Goal: Find specific page/section: Find specific page/section

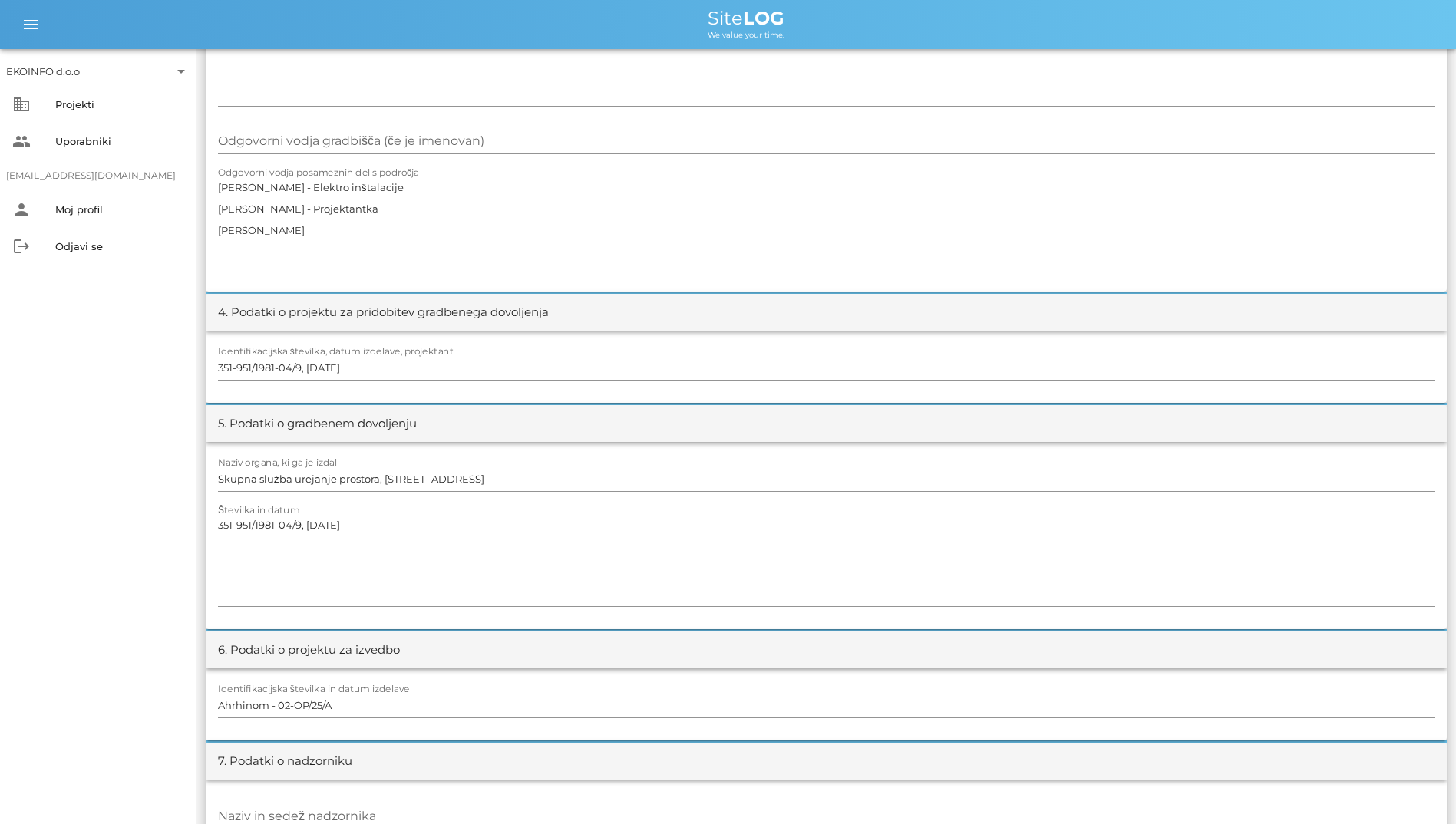
scroll to position [844, 0]
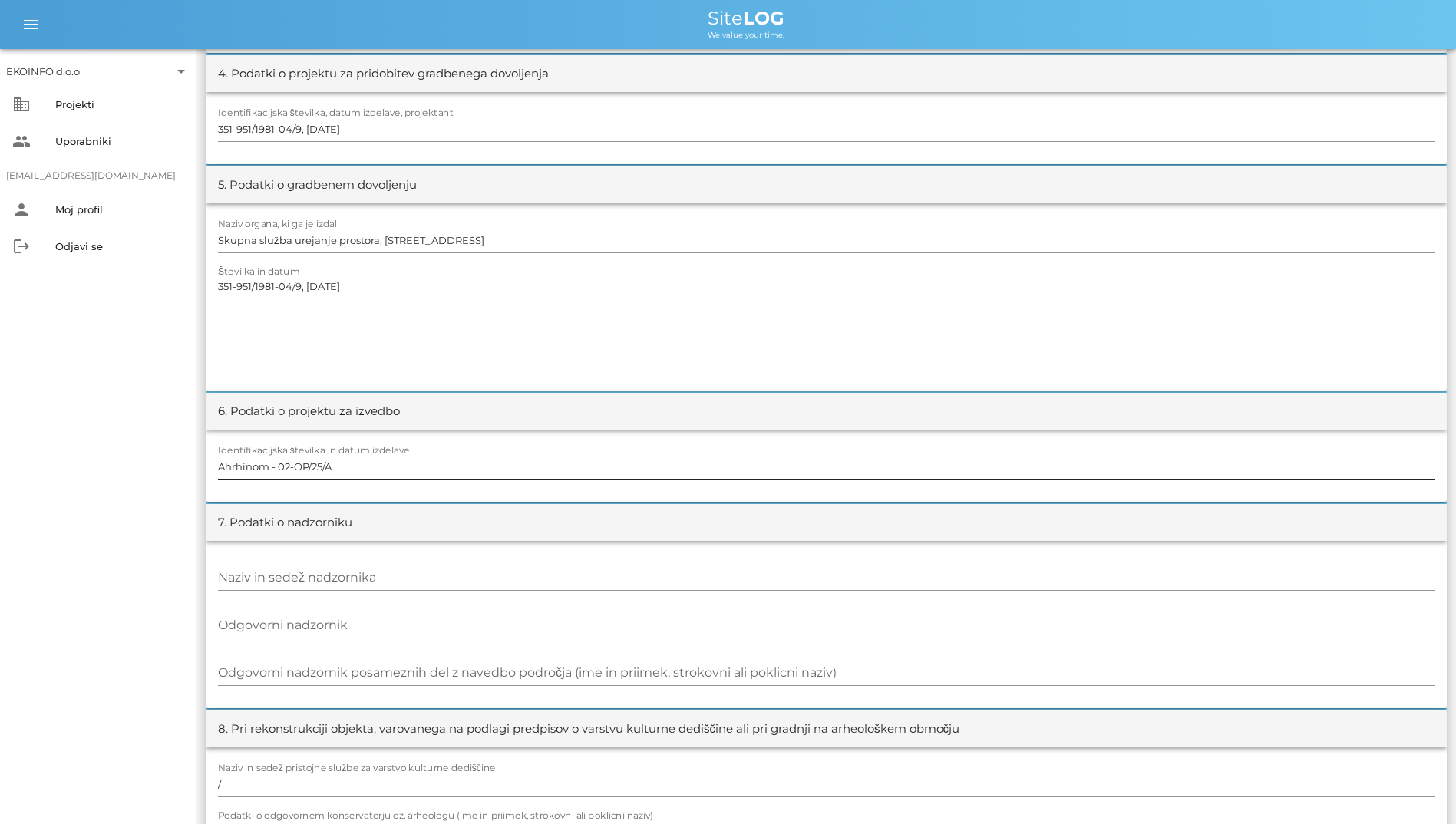
click at [1154, 487] on div at bounding box center [826, 484] width 1217 height 11
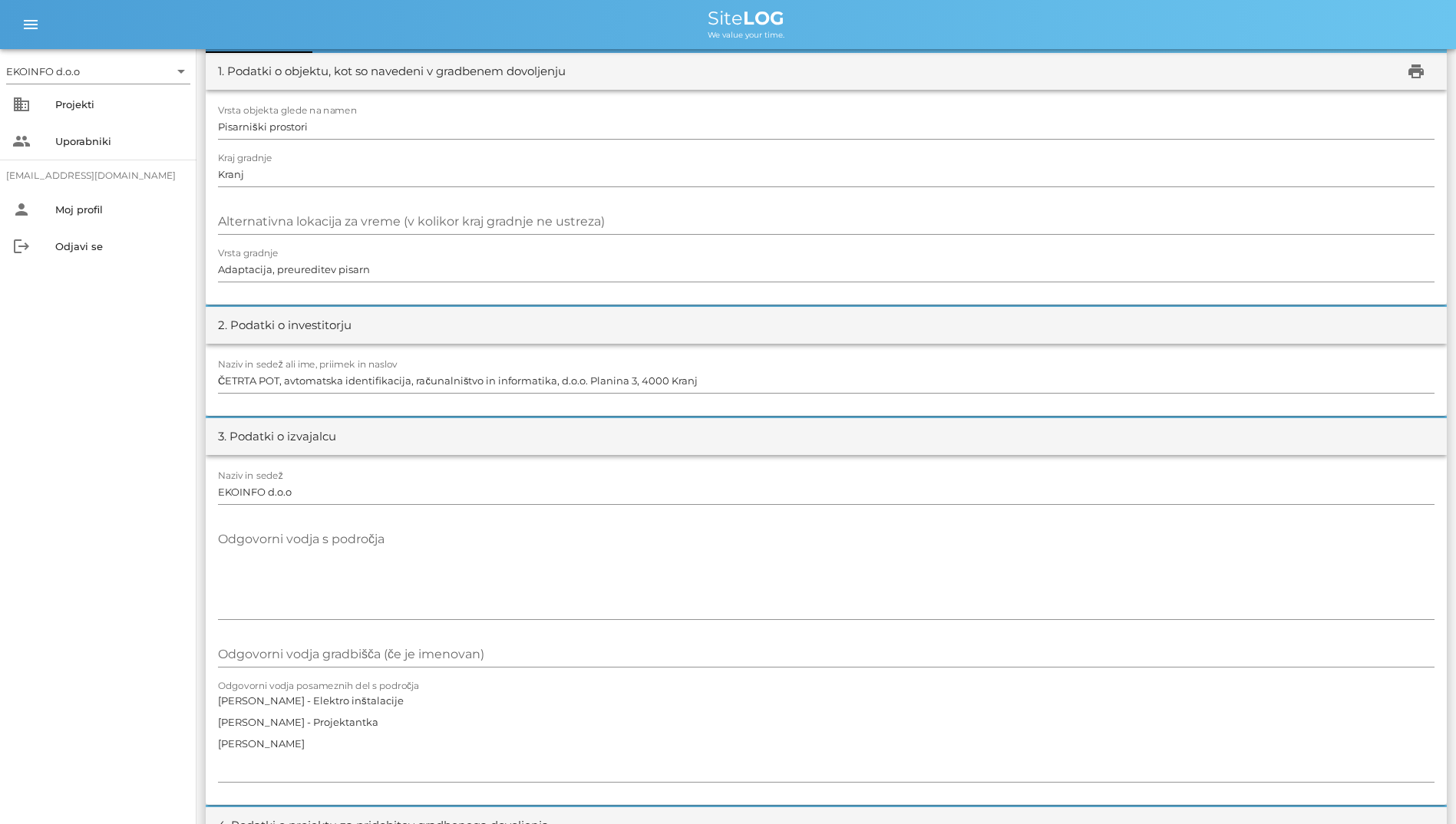
scroll to position [0, 0]
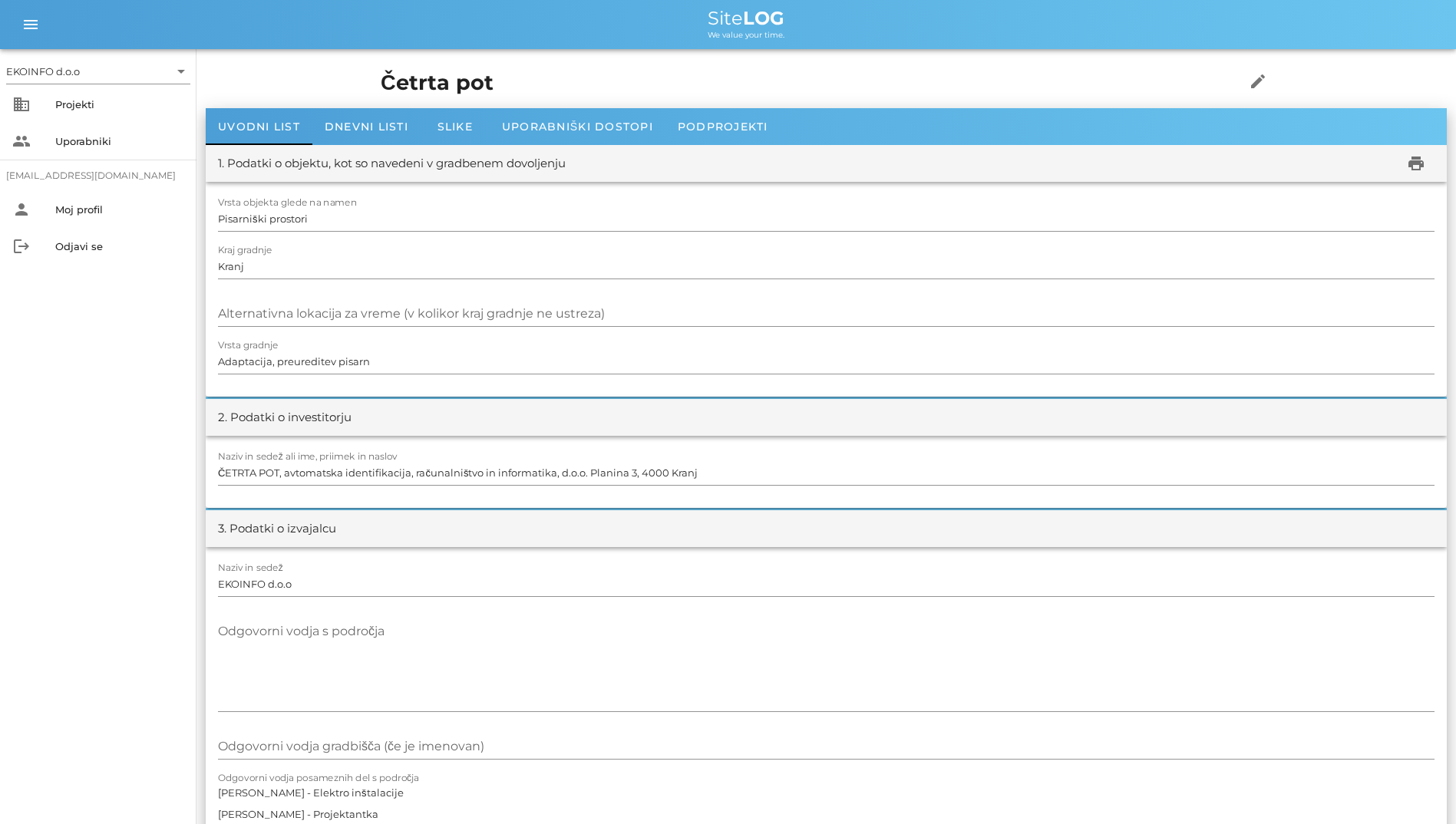
click at [890, 66] on div "Četrta pot edit" at bounding box center [826, 82] width 909 height 50
click at [395, 112] on div "Dnevni listi" at bounding box center [366, 126] width 108 height 37
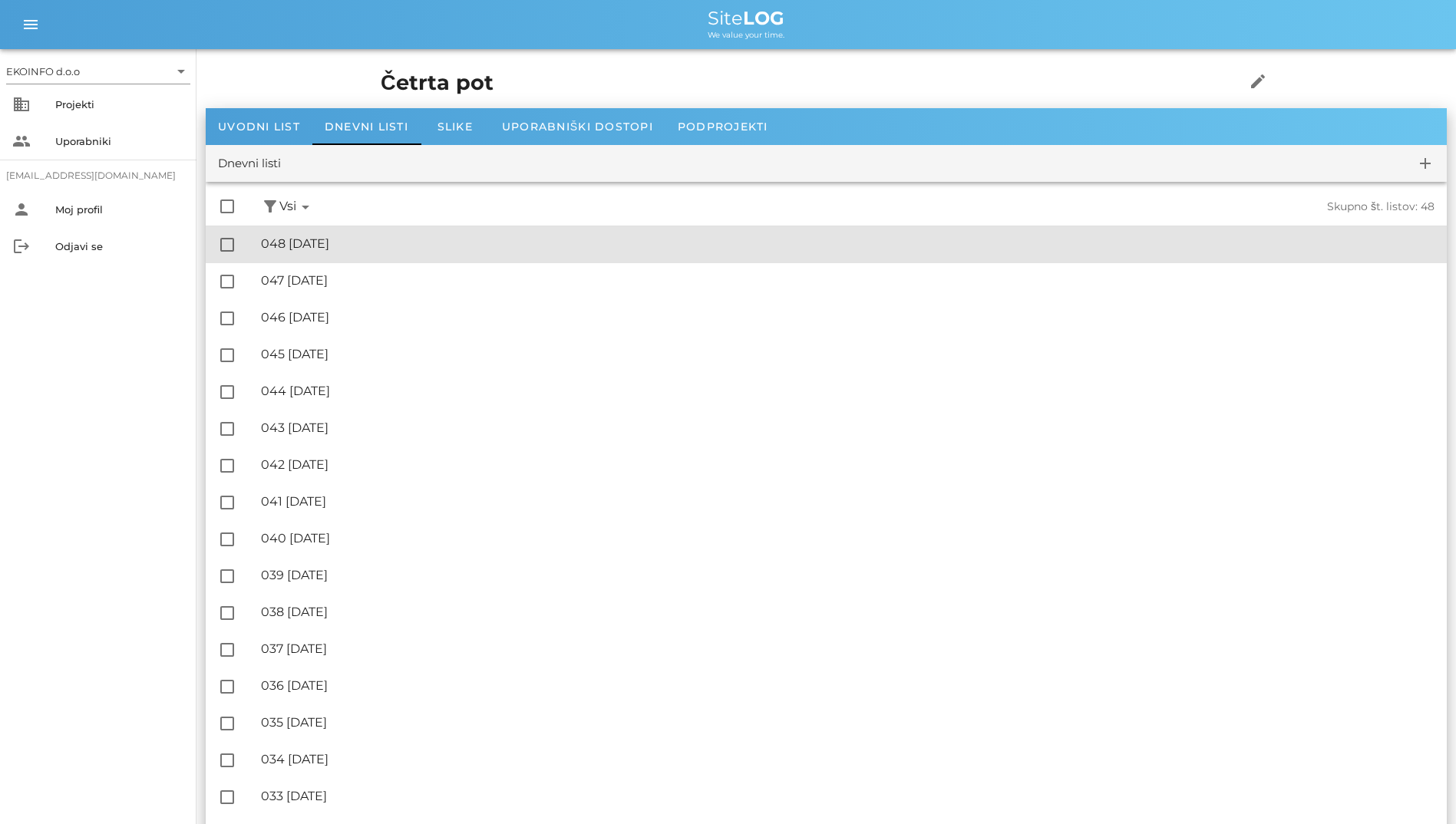
click at [383, 249] on div "🔏 048 [DATE]" at bounding box center [848, 244] width 1174 height 15
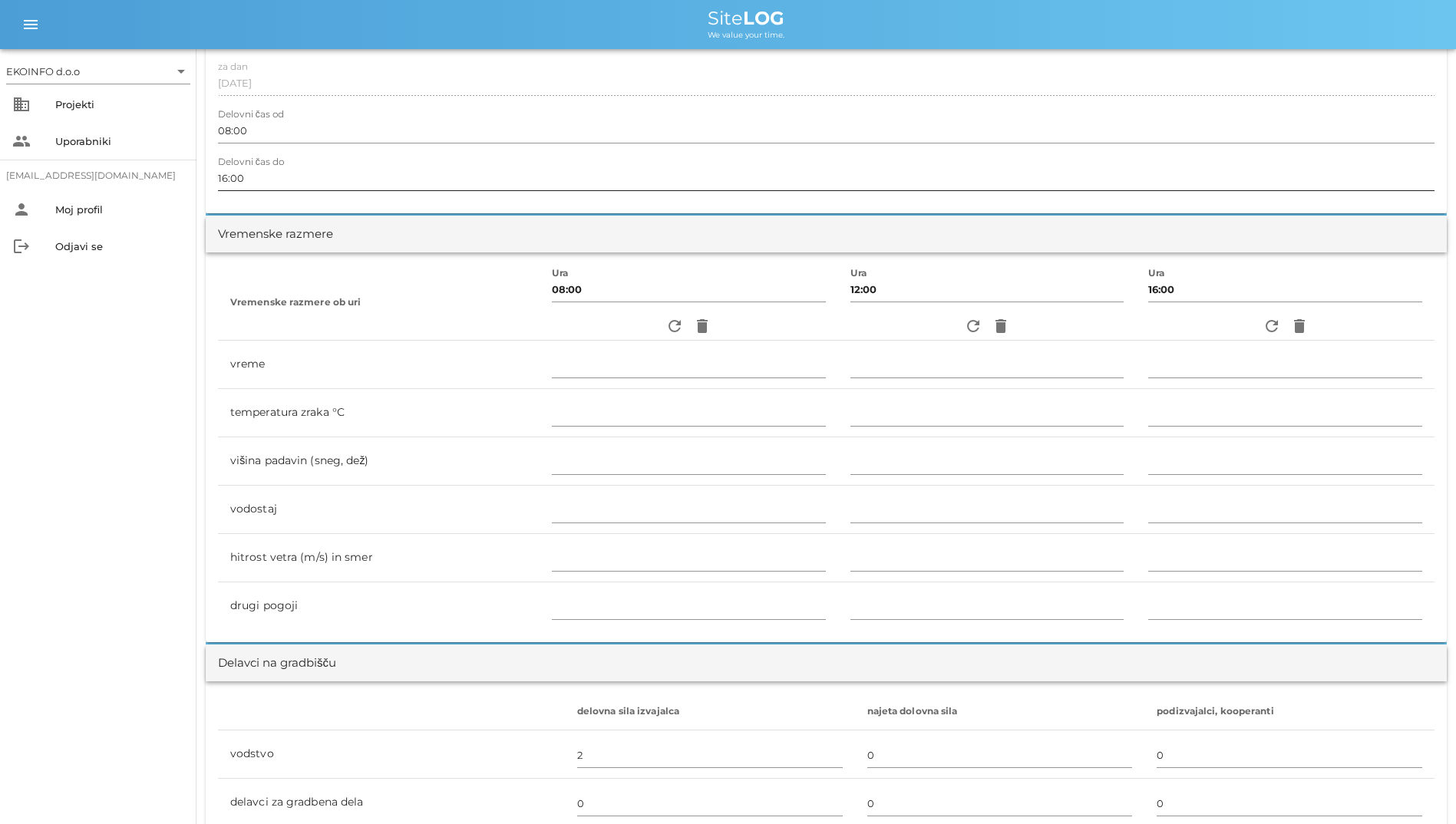
scroll to position [153, 0]
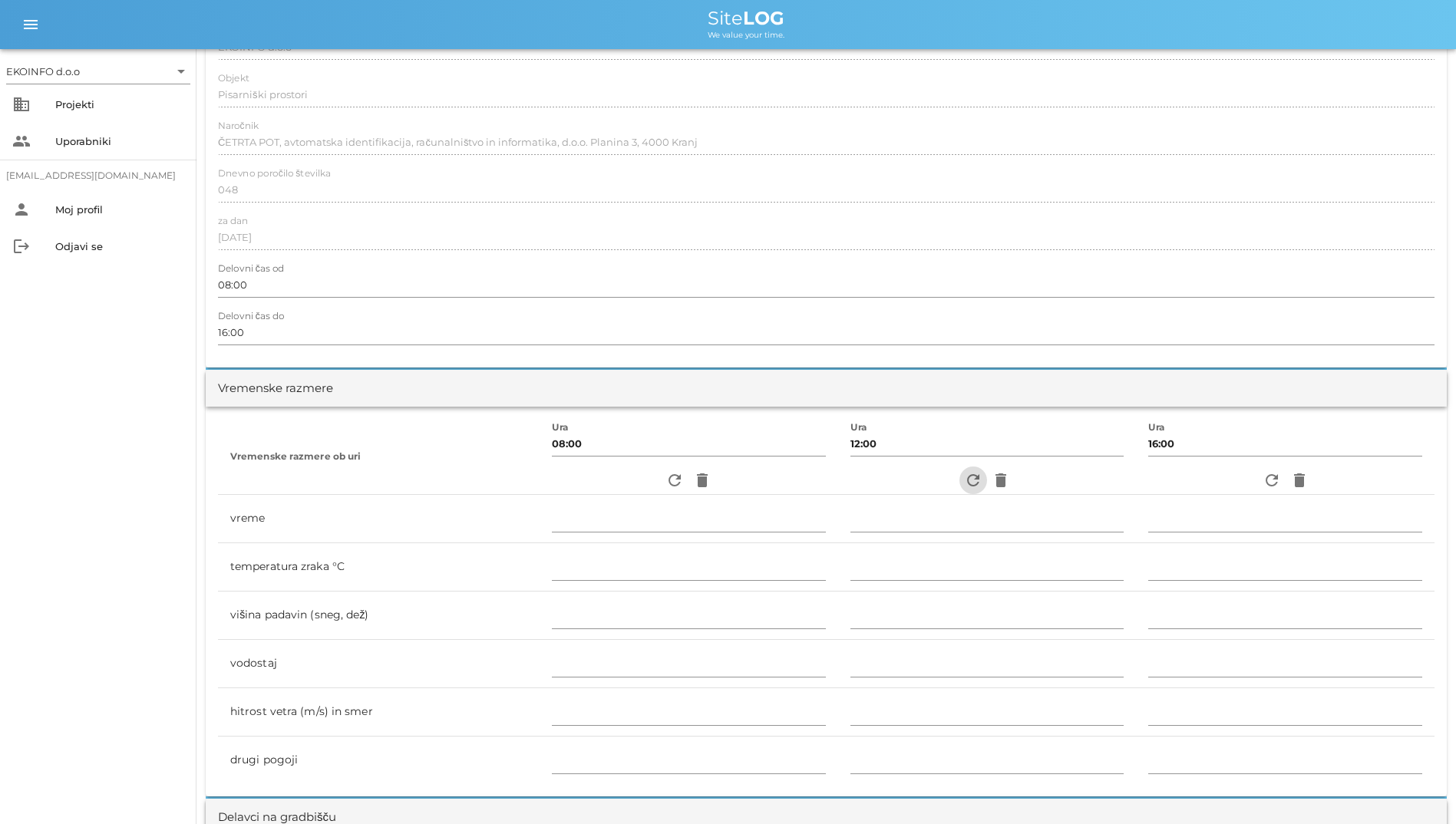
click at [965, 480] on icon "refresh" at bounding box center [974, 480] width 18 height 18
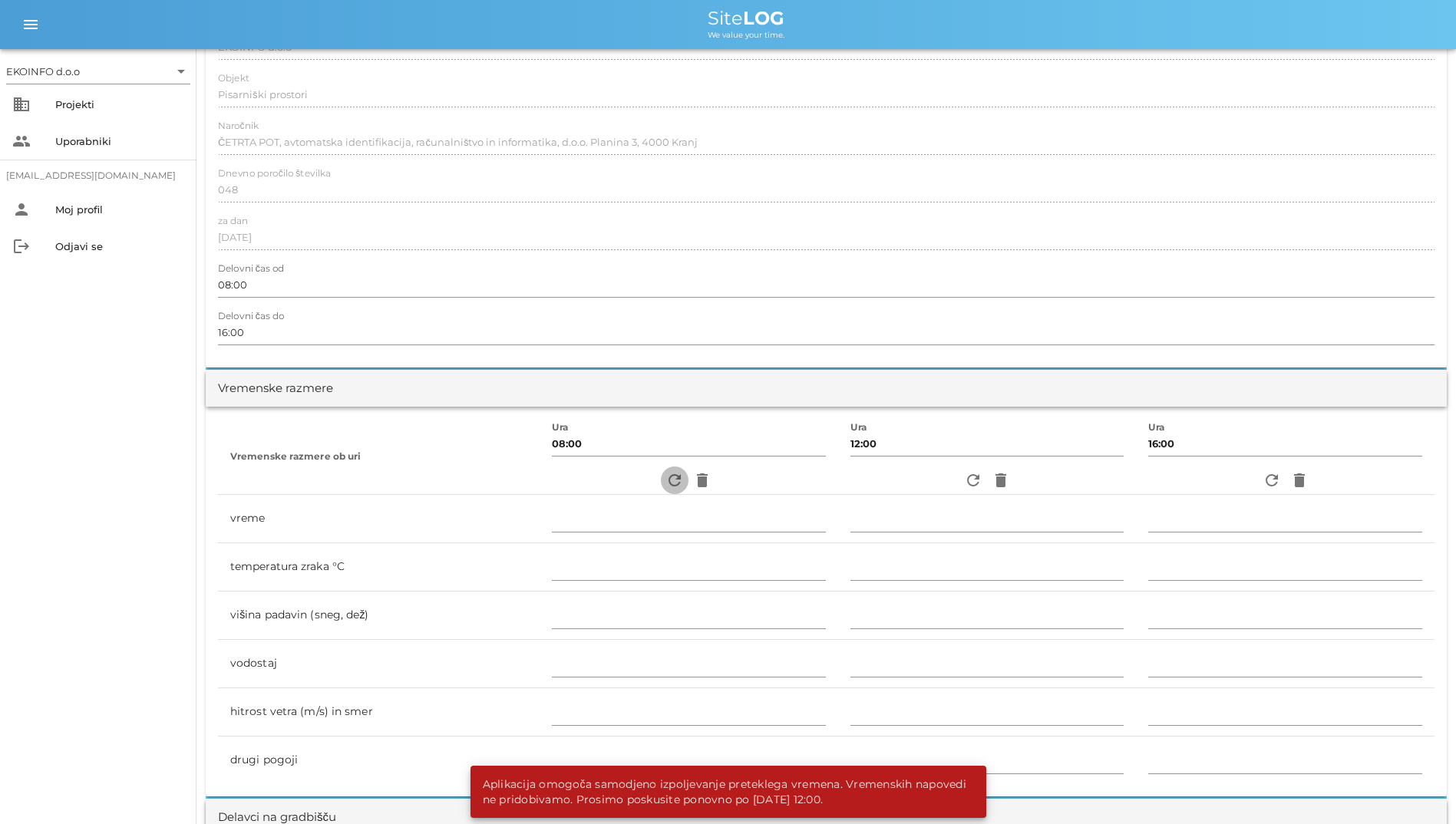
click at [673, 481] on icon "refresh" at bounding box center [675, 480] width 18 height 18
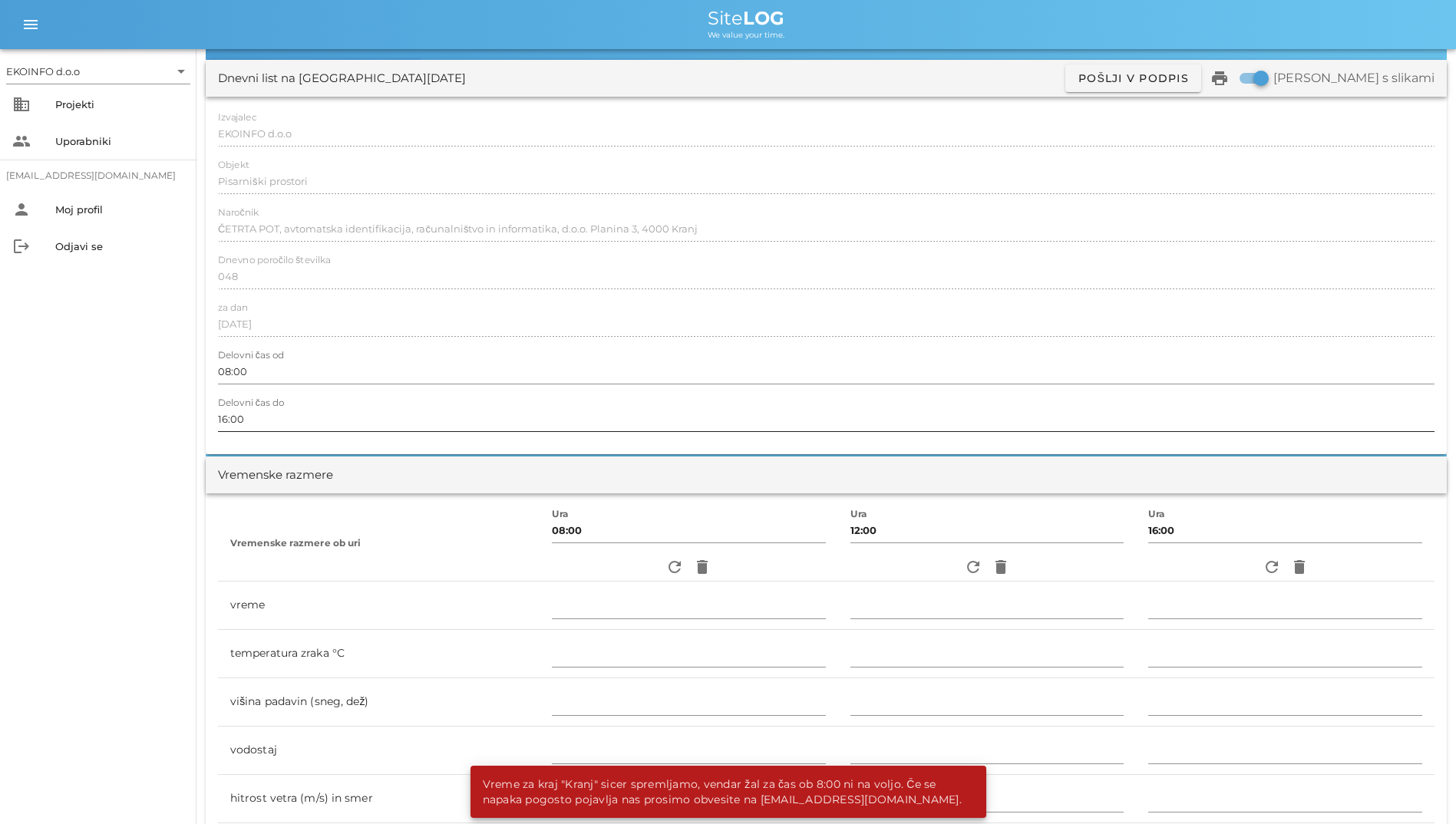
scroll to position [0, 0]
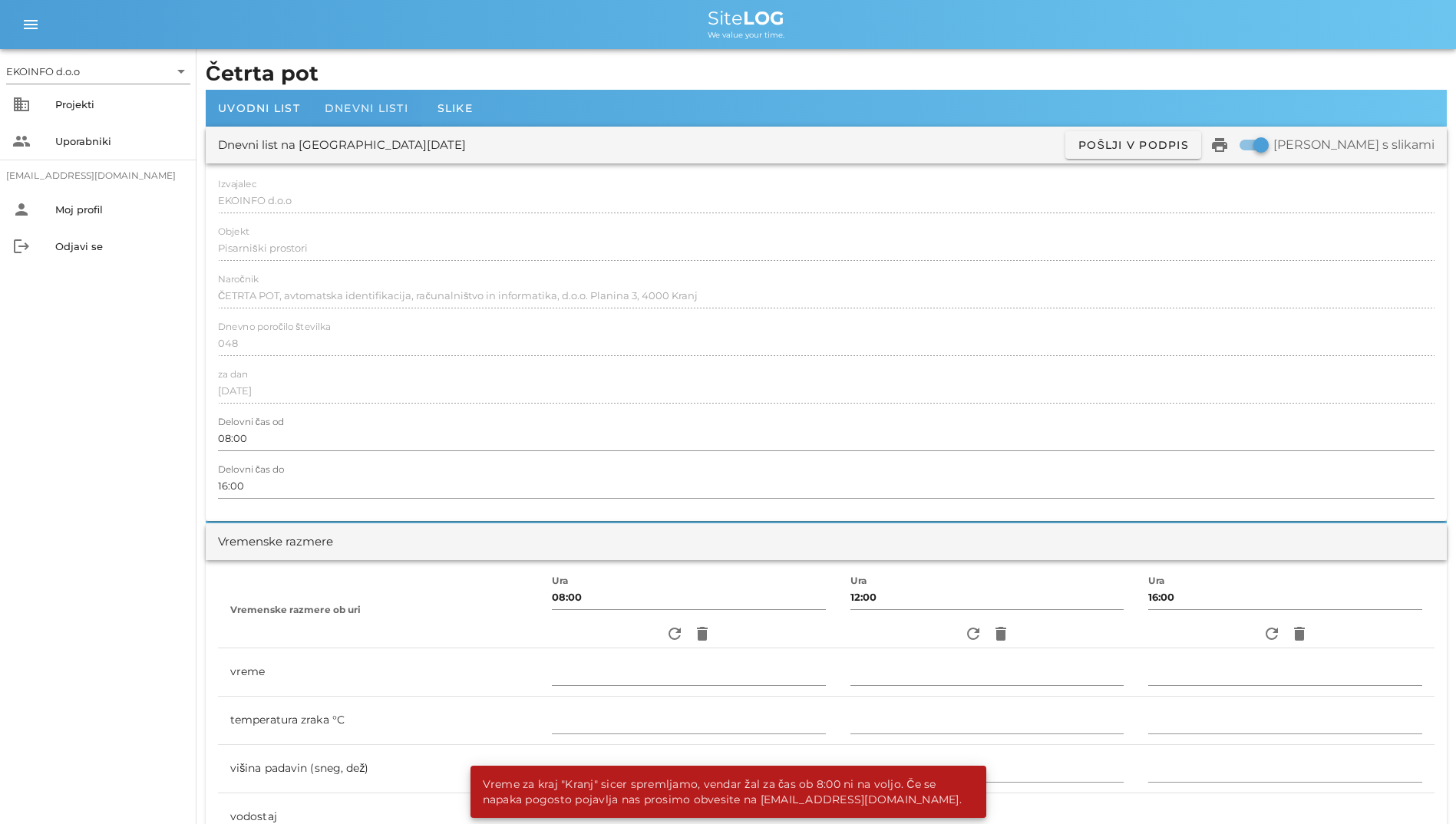
click at [374, 96] on div "Dnevni listi" at bounding box center [366, 108] width 108 height 37
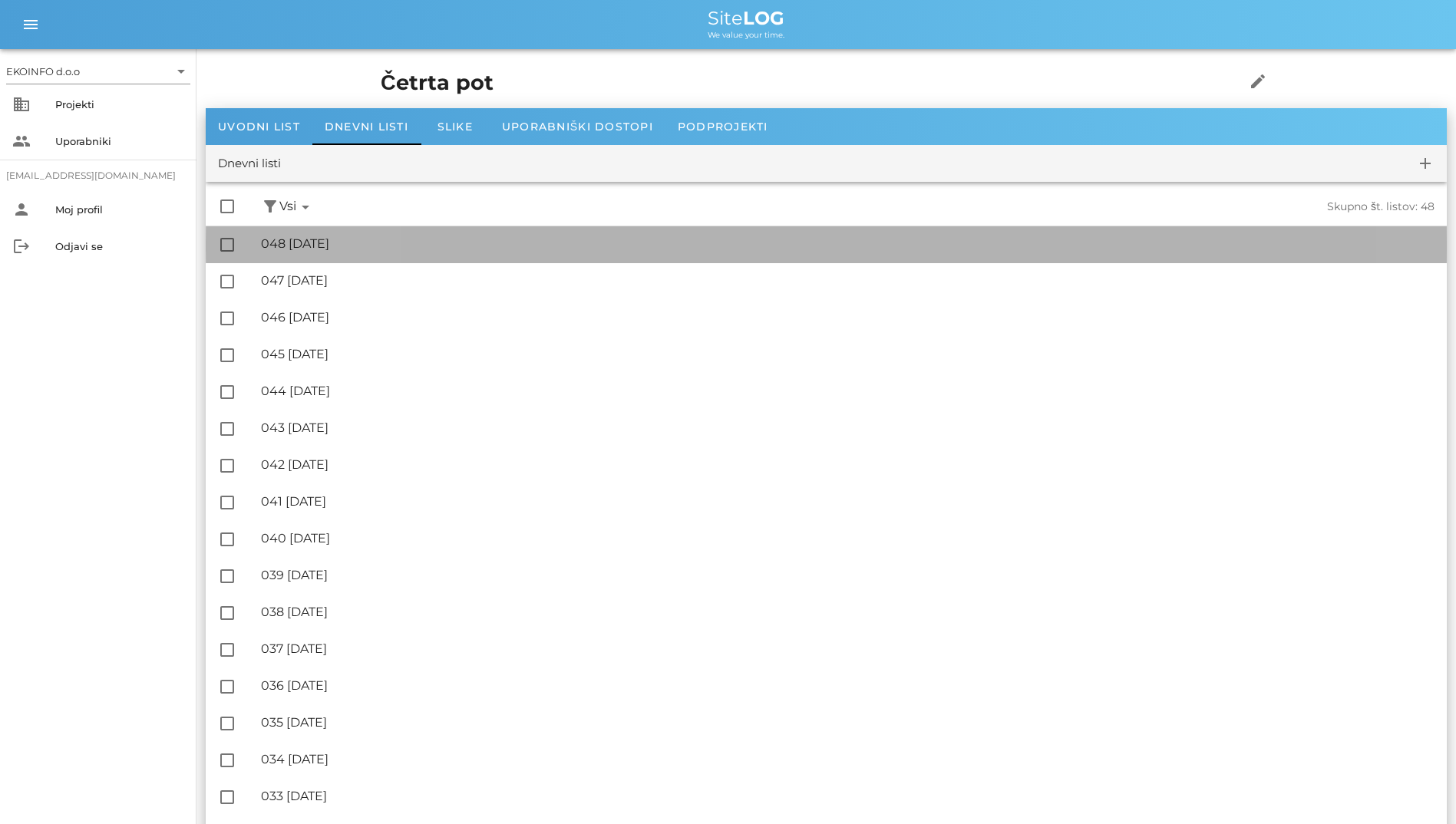
click at [329, 239] on div "🔏 048 [DATE]" at bounding box center [848, 244] width 1174 height 15
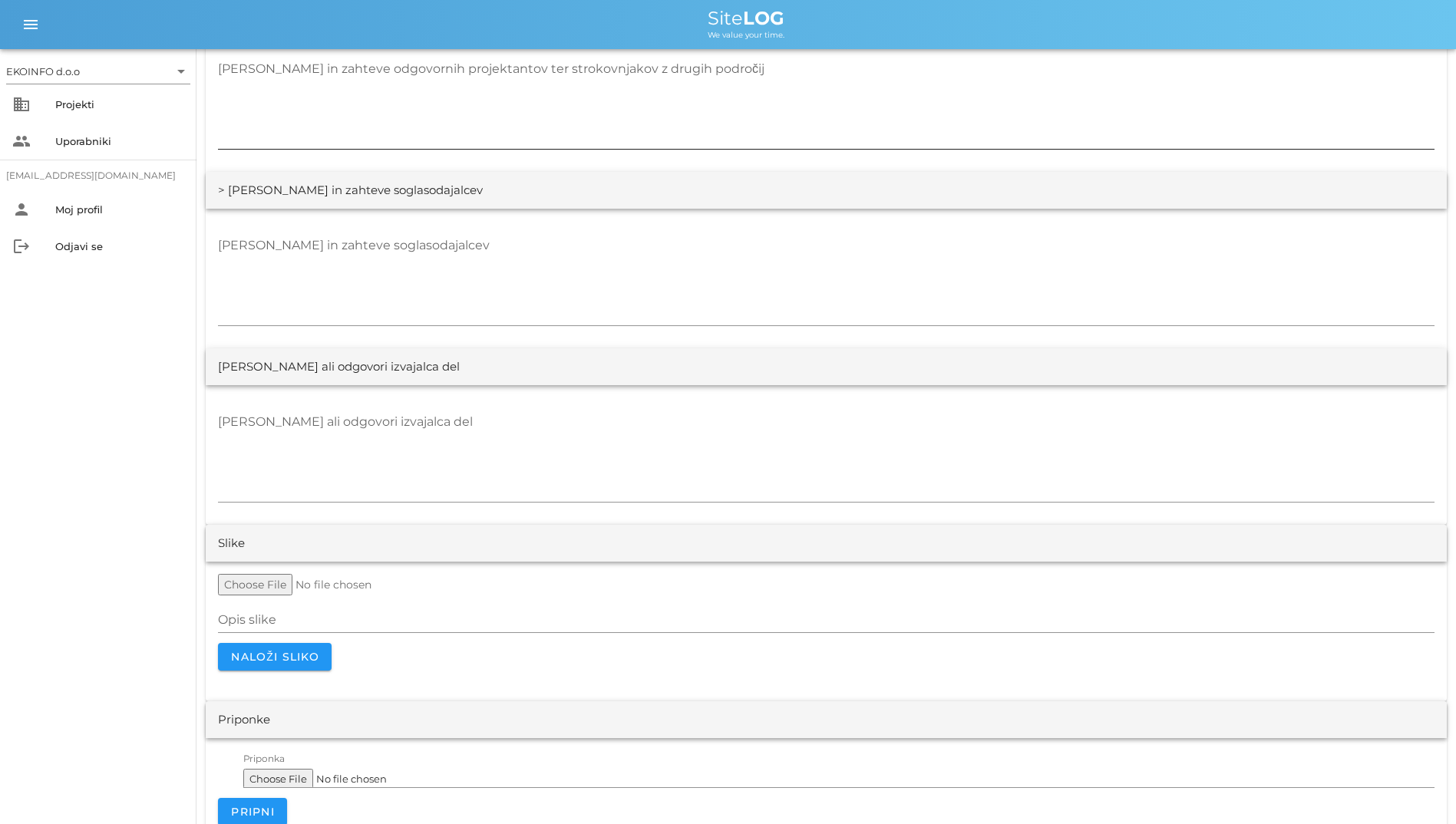
scroll to position [2708, 0]
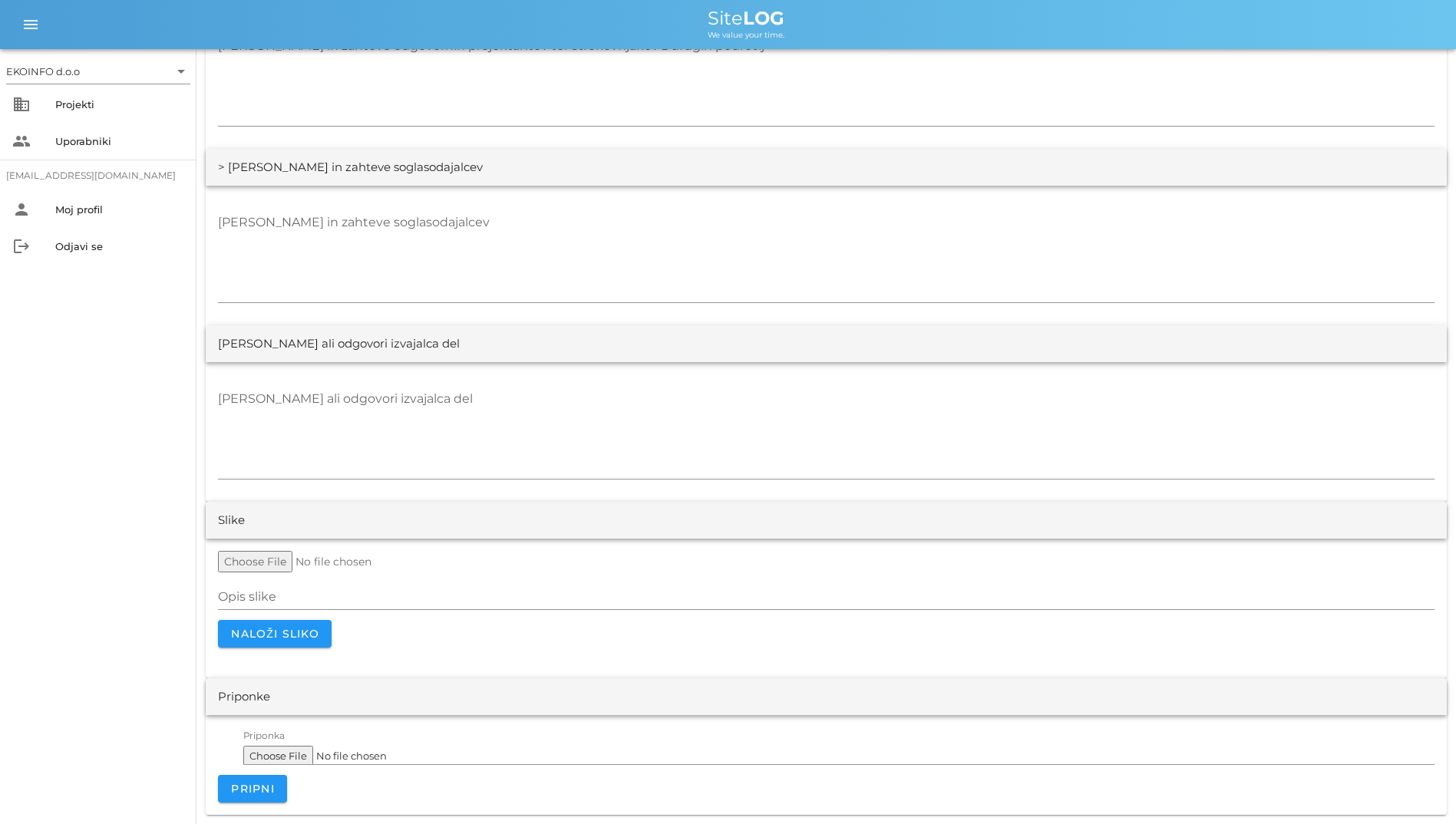
click at [42, 543] on div "EKOINFO d.o.o arrow_drop_down business Projekti people Uporabniki [EMAIL_ADDRES…" at bounding box center [98, 436] width 197 height 775
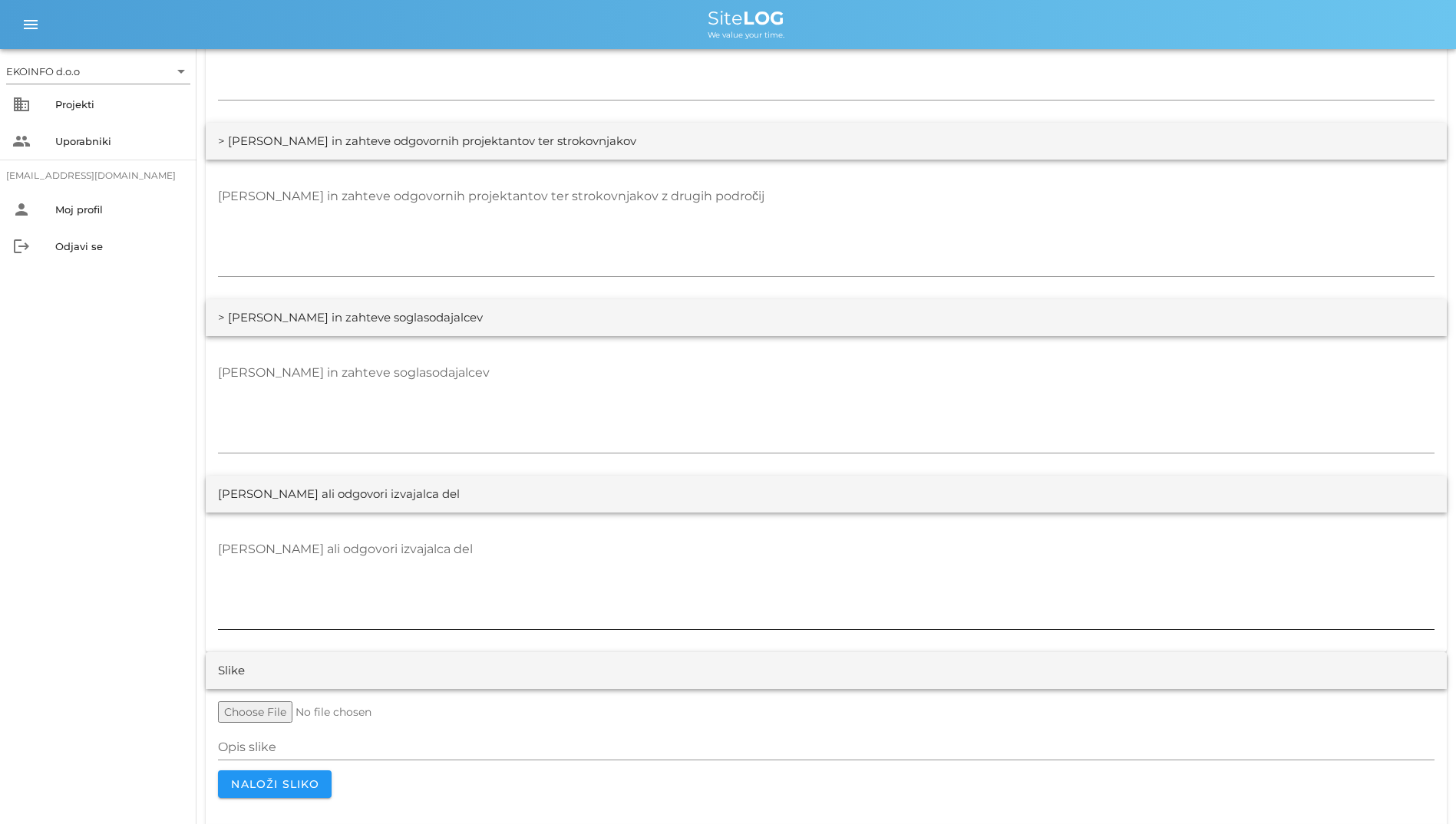
scroll to position [2554, 0]
click at [45, 454] on div "EKOINFO d.o.o arrow_drop_down business Projekti people Uporabniki [EMAIL_ADDRES…" at bounding box center [98, 436] width 197 height 775
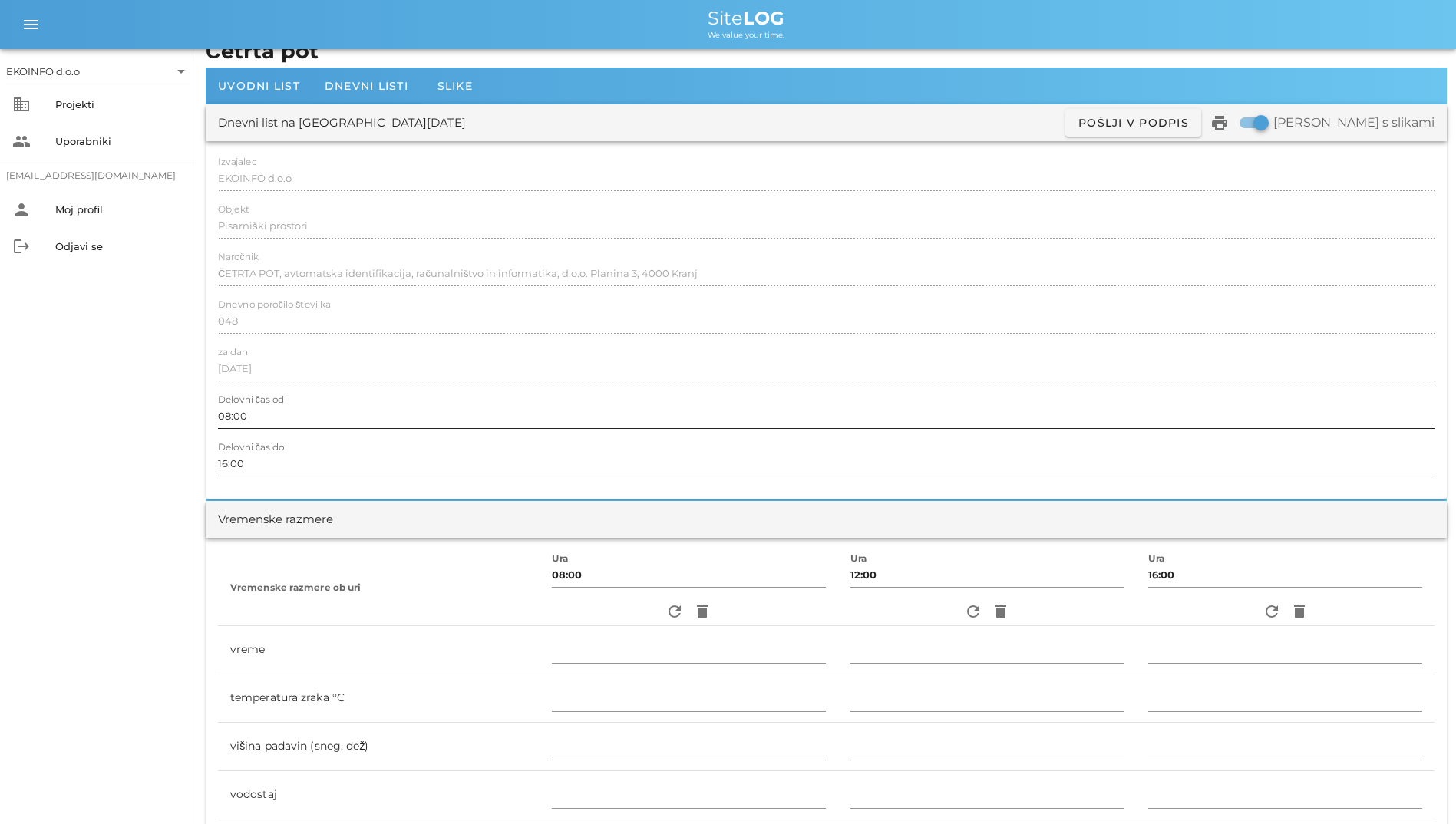
scroll to position [22, 0]
click at [665, 605] on icon "refresh" at bounding box center [675, 613] width 18 height 18
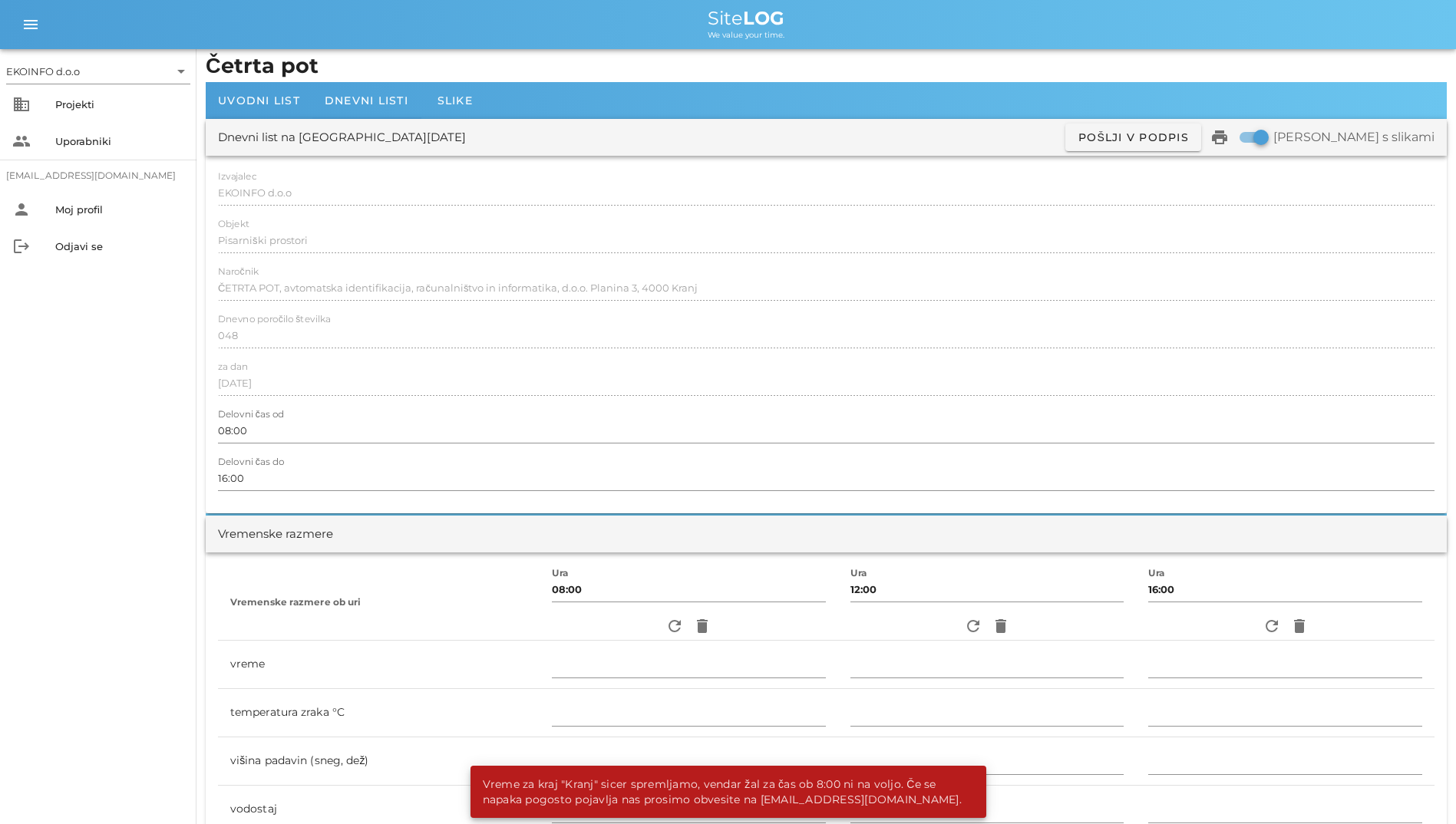
scroll to position [0, 0]
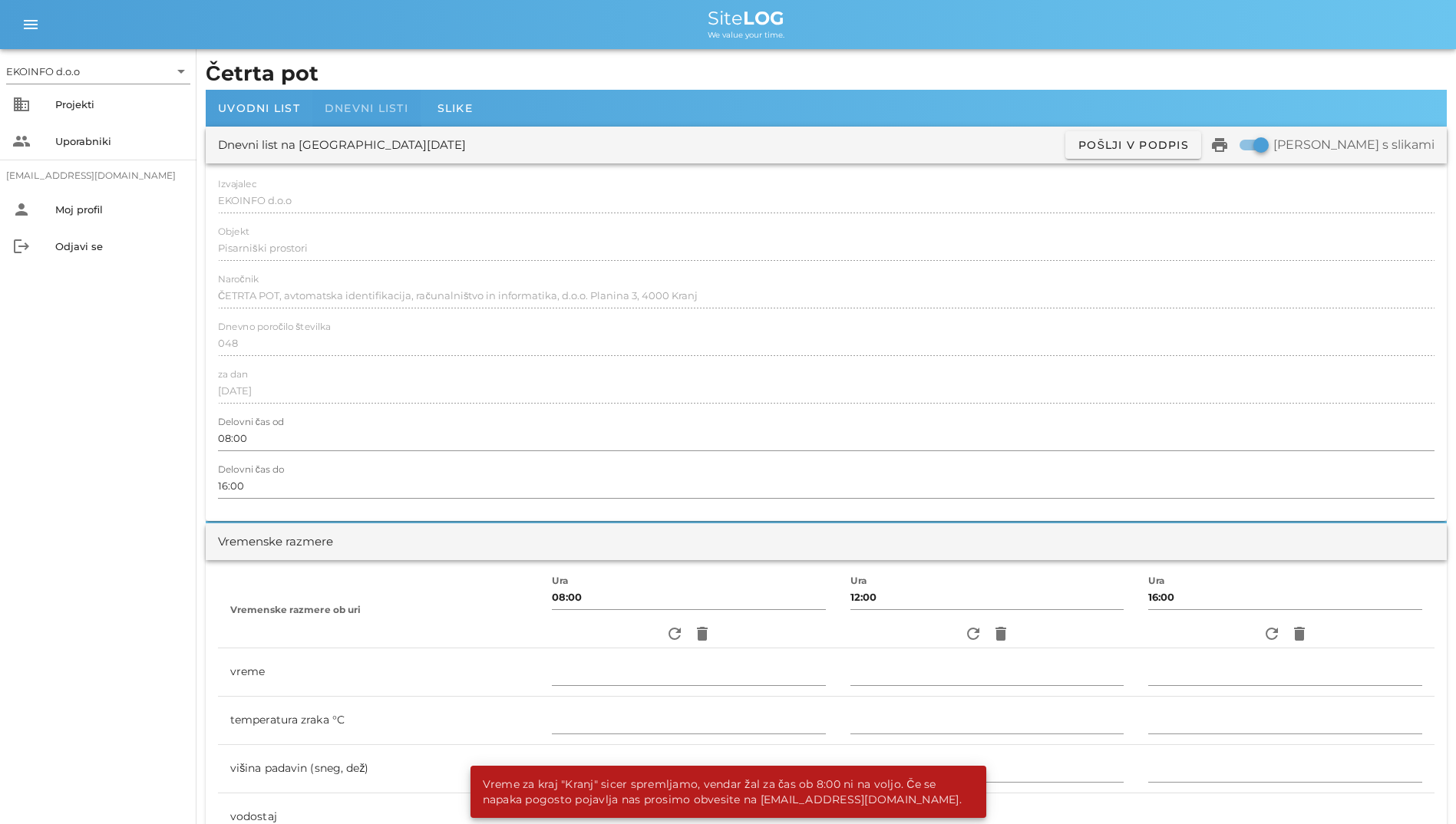
click at [364, 108] on span "Dnevni listi" at bounding box center [366, 108] width 83 height 14
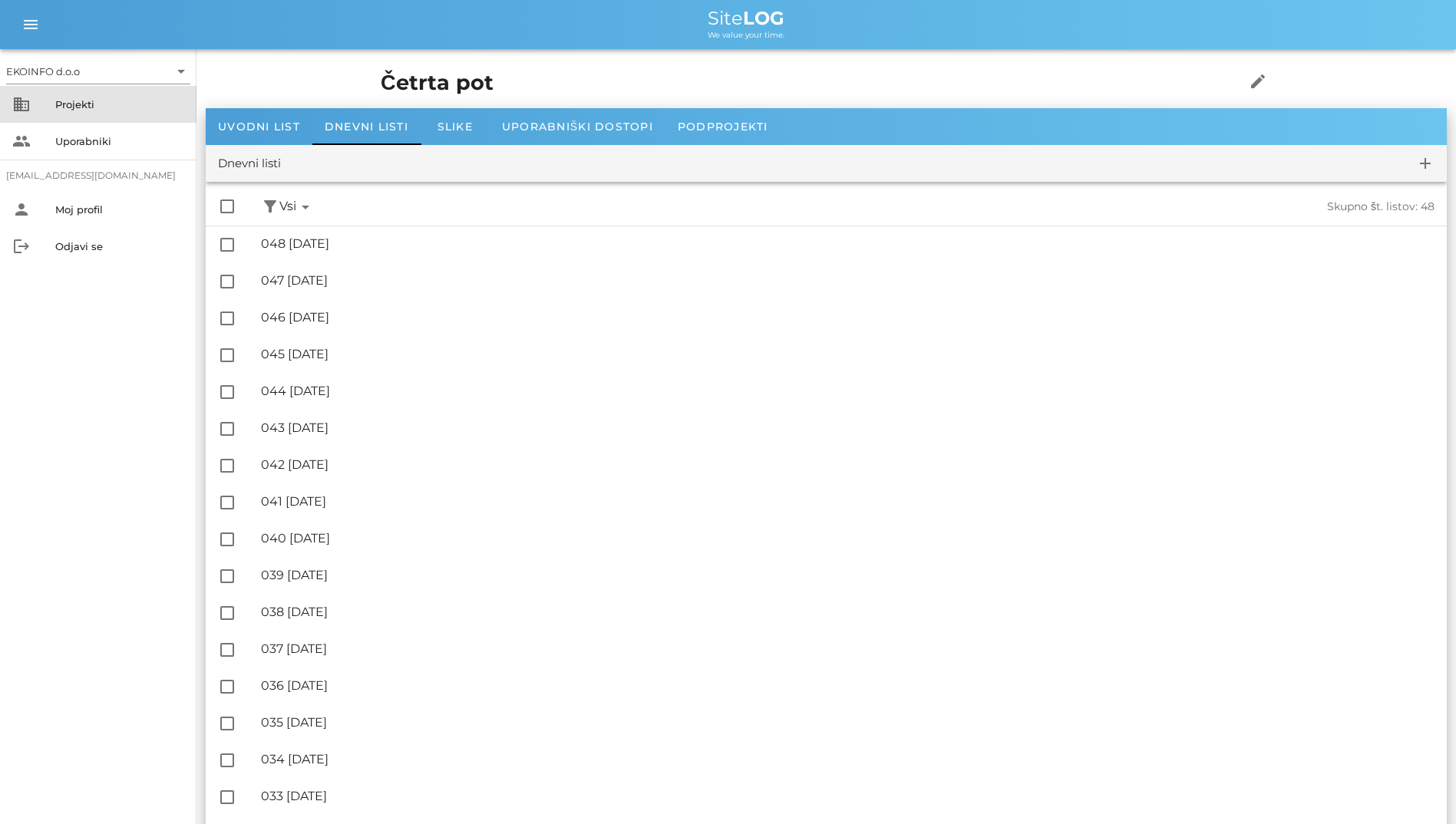
click at [111, 102] on div "Projekti" at bounding box center [120, 104] width 129 height 13
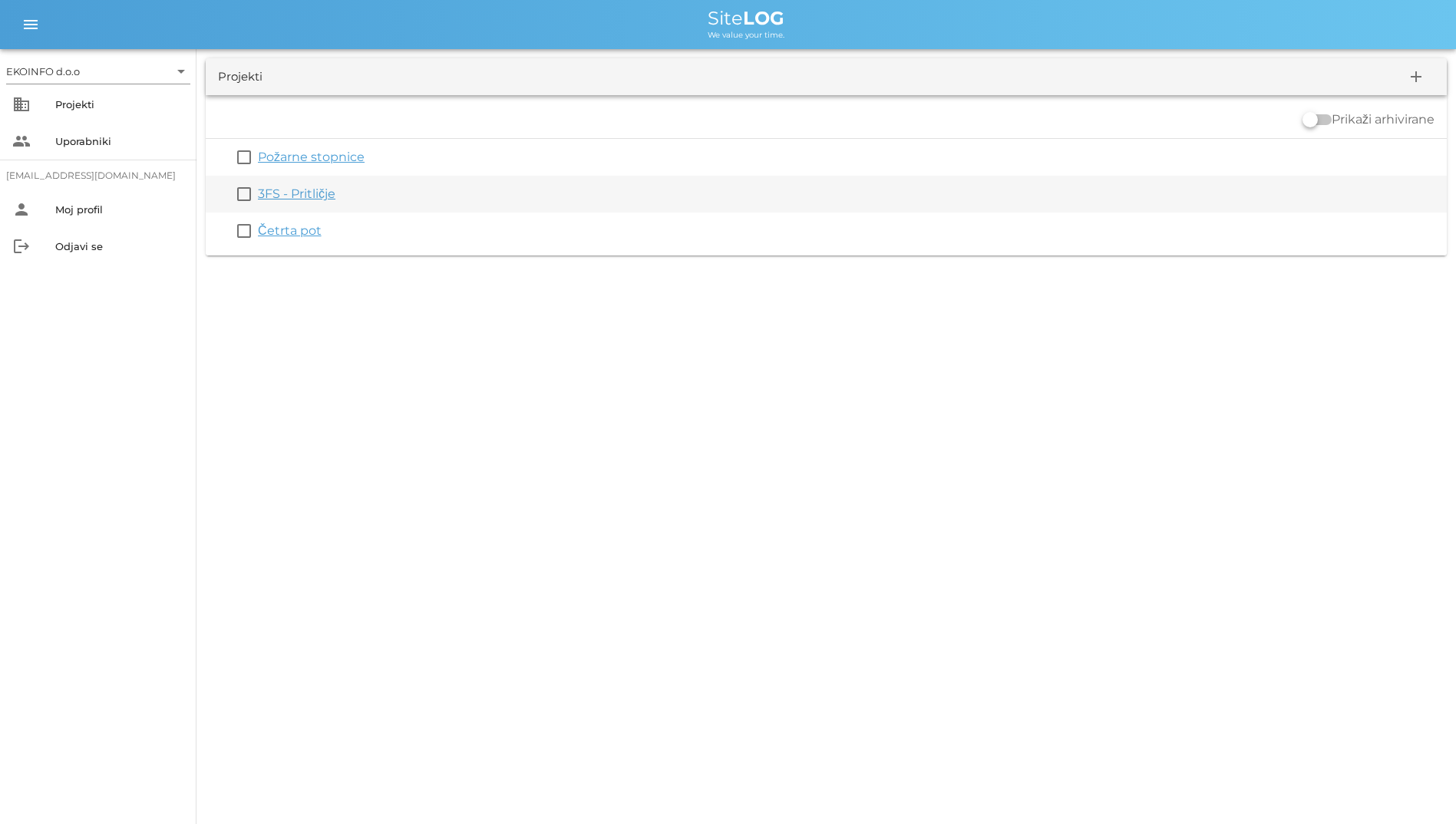
click at [282, 193] on link "3FS - Pritličje" at bounding box center [297, 194] width 78 height 15
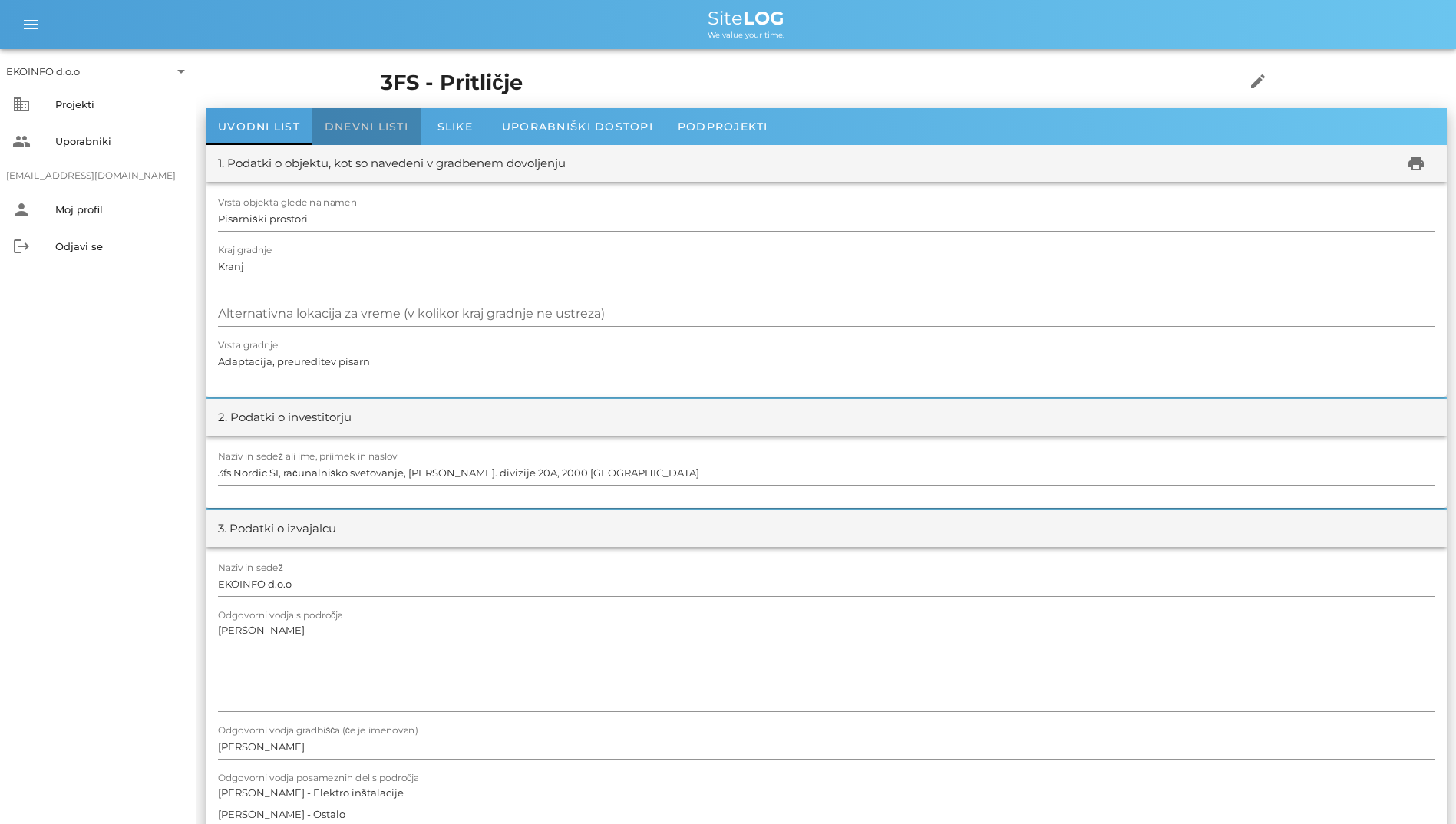
click at [358, 128] on span "Dnevni listi" at bounding box center [366, 126] width 83 height 14
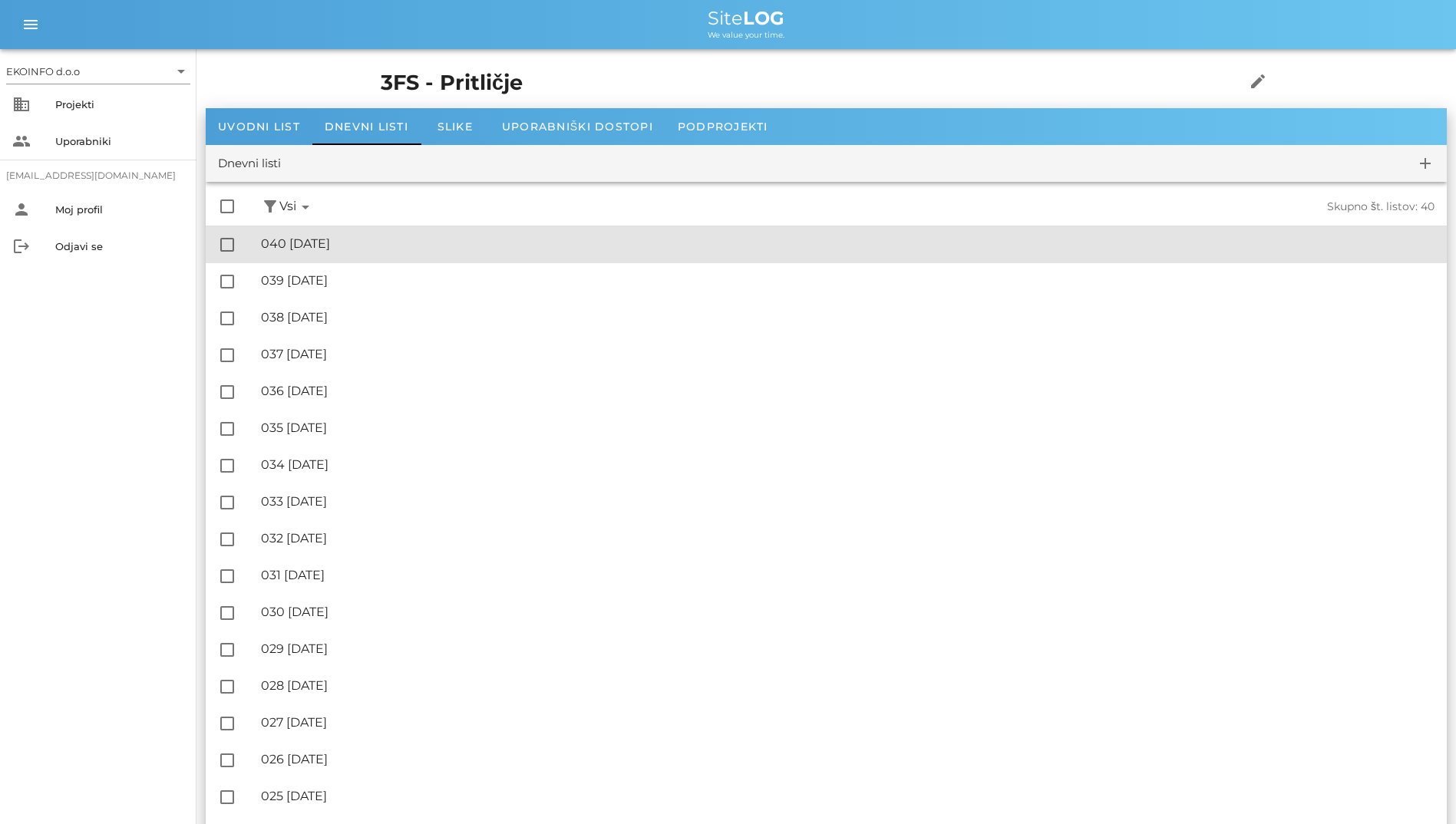
click at [372, 247] on div "🔏 040 [GEOGRAPHIC_DATA][DATE]" at bounding box center [848, 244] width 1174 height 15
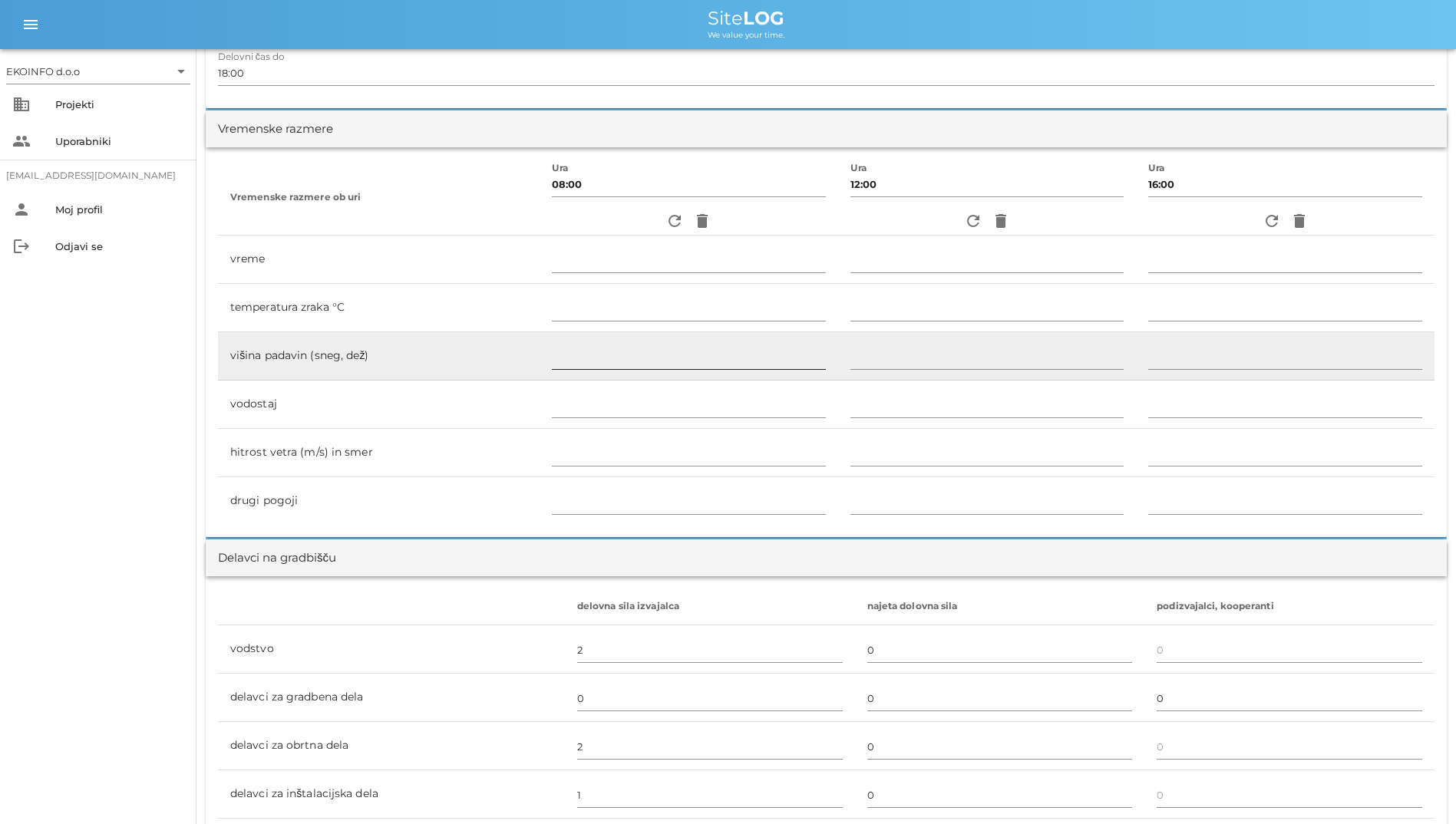
scroll to position [460, 0]
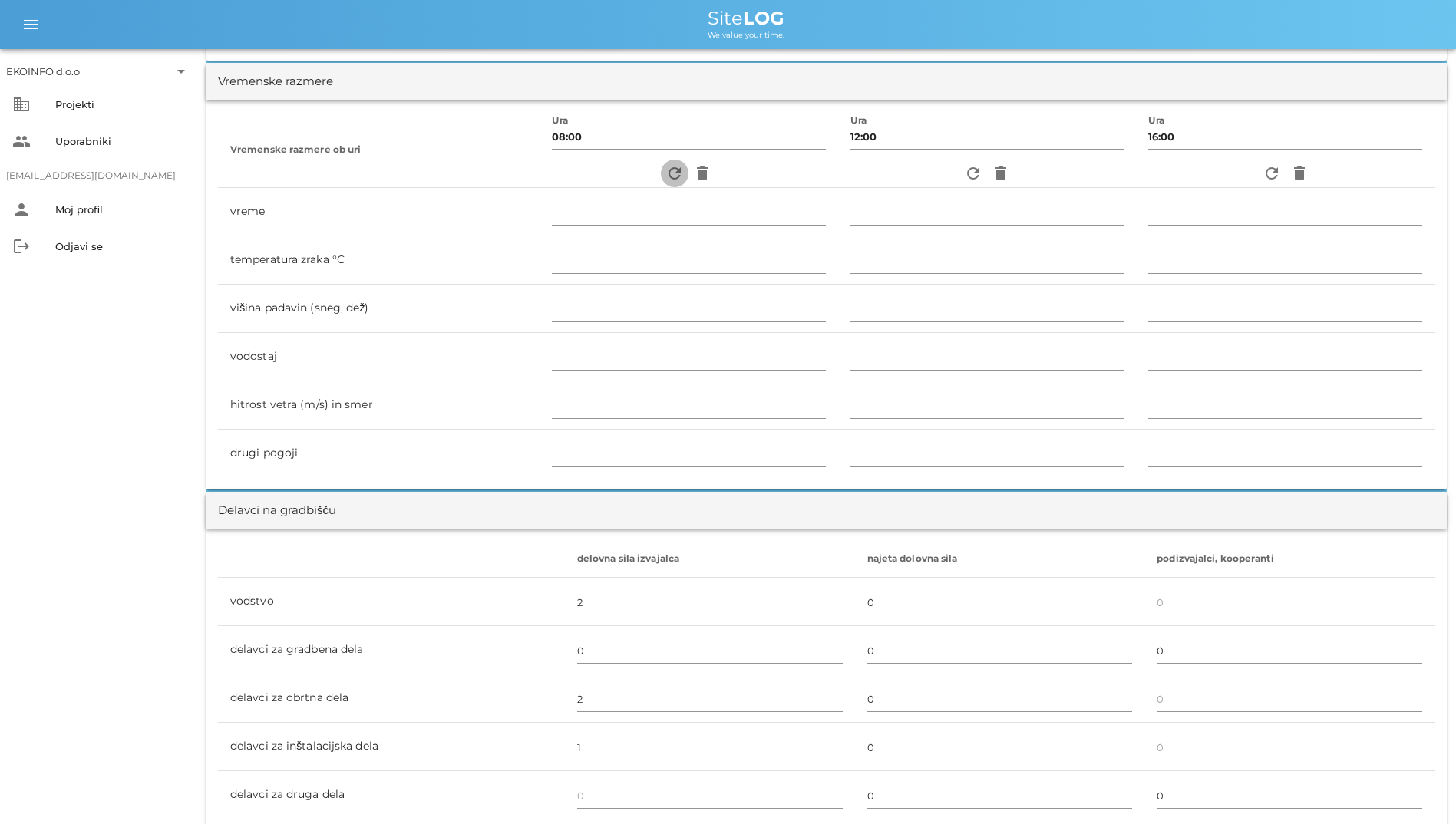
click at [665, 179] on icon "refresh" at bounding box center [675, 173] width 18 height 18
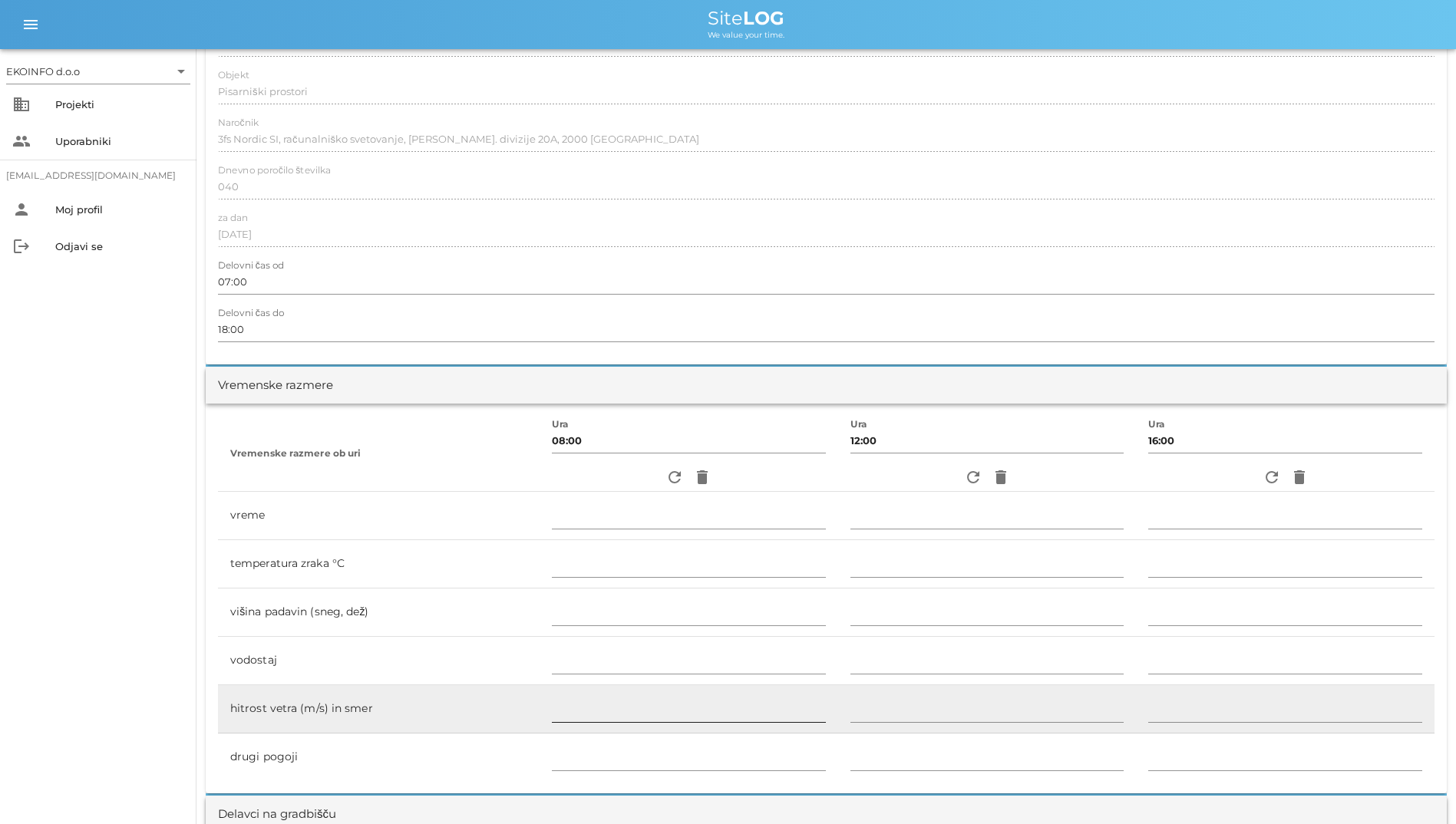
scroll to position [0, 0]
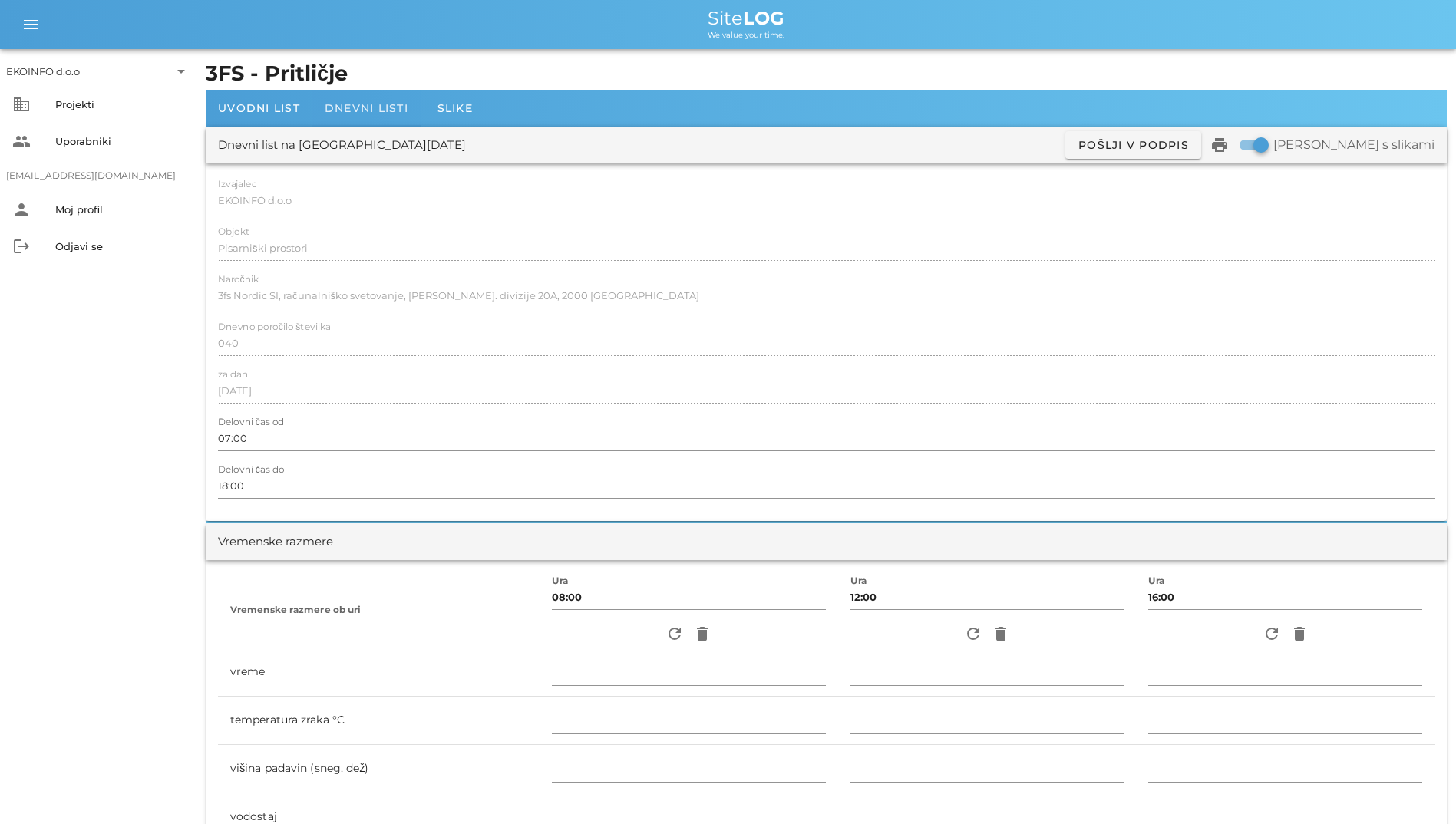
click at [342, 122] on div "Dnevni listi" at bounding box center [366, 108] width 108 height 37
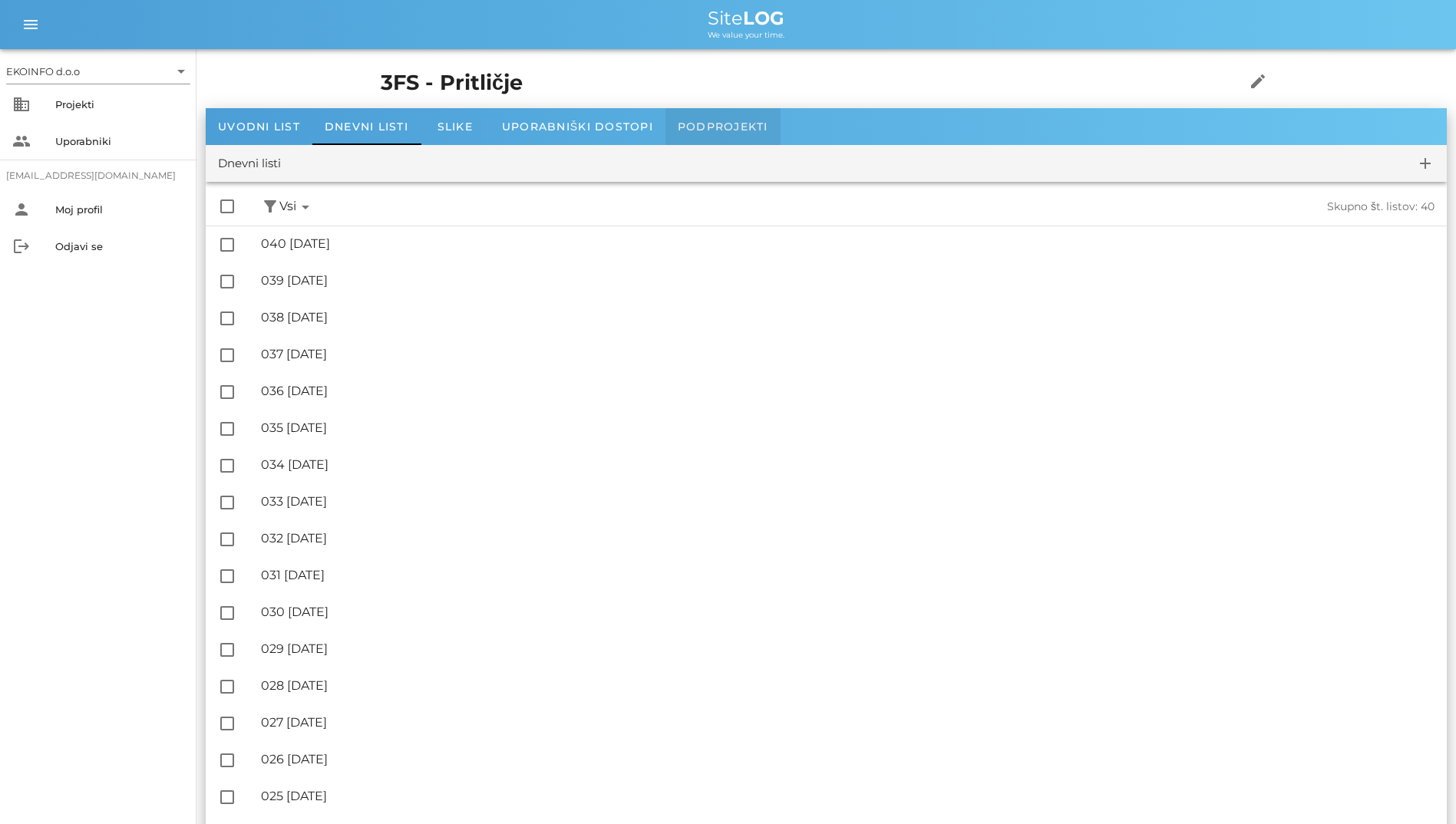
click at [720, 138] on div "Podprojekti" at bounding box center [723, 126] width 115 height 37
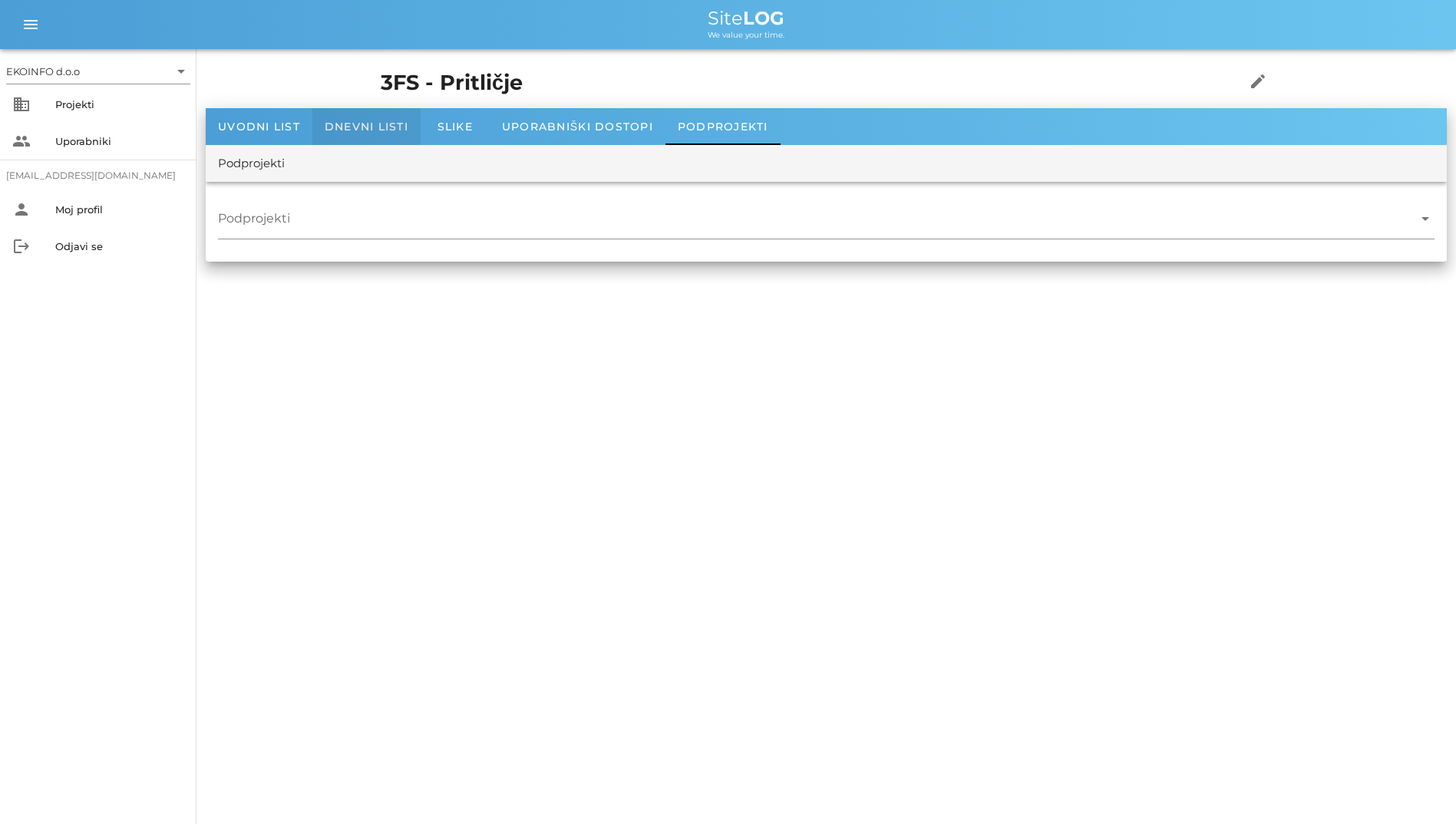
click at [376, 123] on span "Dnevni listi" at bounding box center [366, 126] width 83 height 14
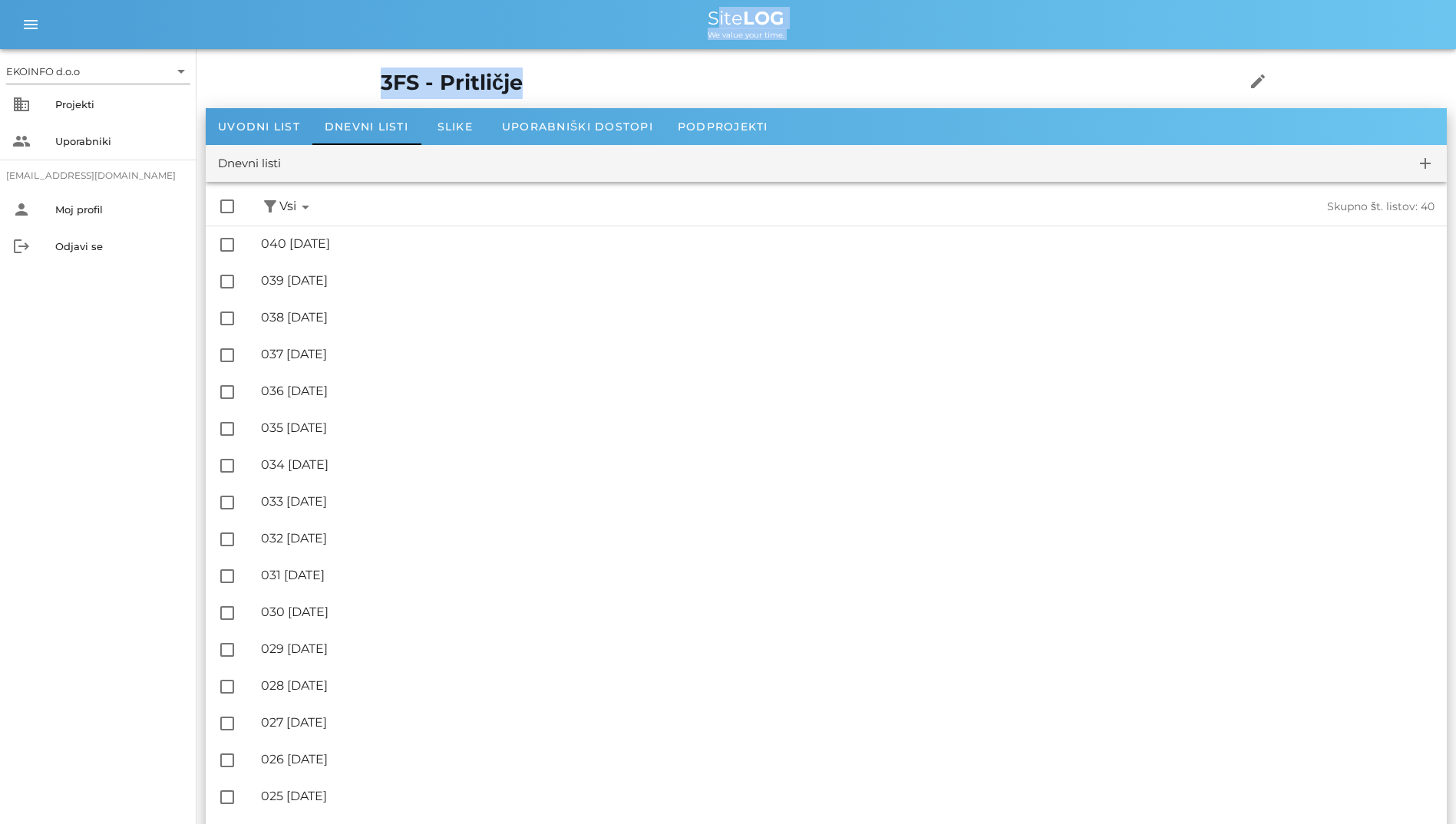
drag, startPoint x: 418, startPoint y: 80, endPoint x: 263, endPoint y: 10, distance: 170.1
click at [631, 13] on div "Site LOG" at bounding box center [745, 18] width 1395 height 18
drag, startPoint x: 673, startPoint y: 7, endPoint x: 791, endPoint y: 50, distance: 125.6
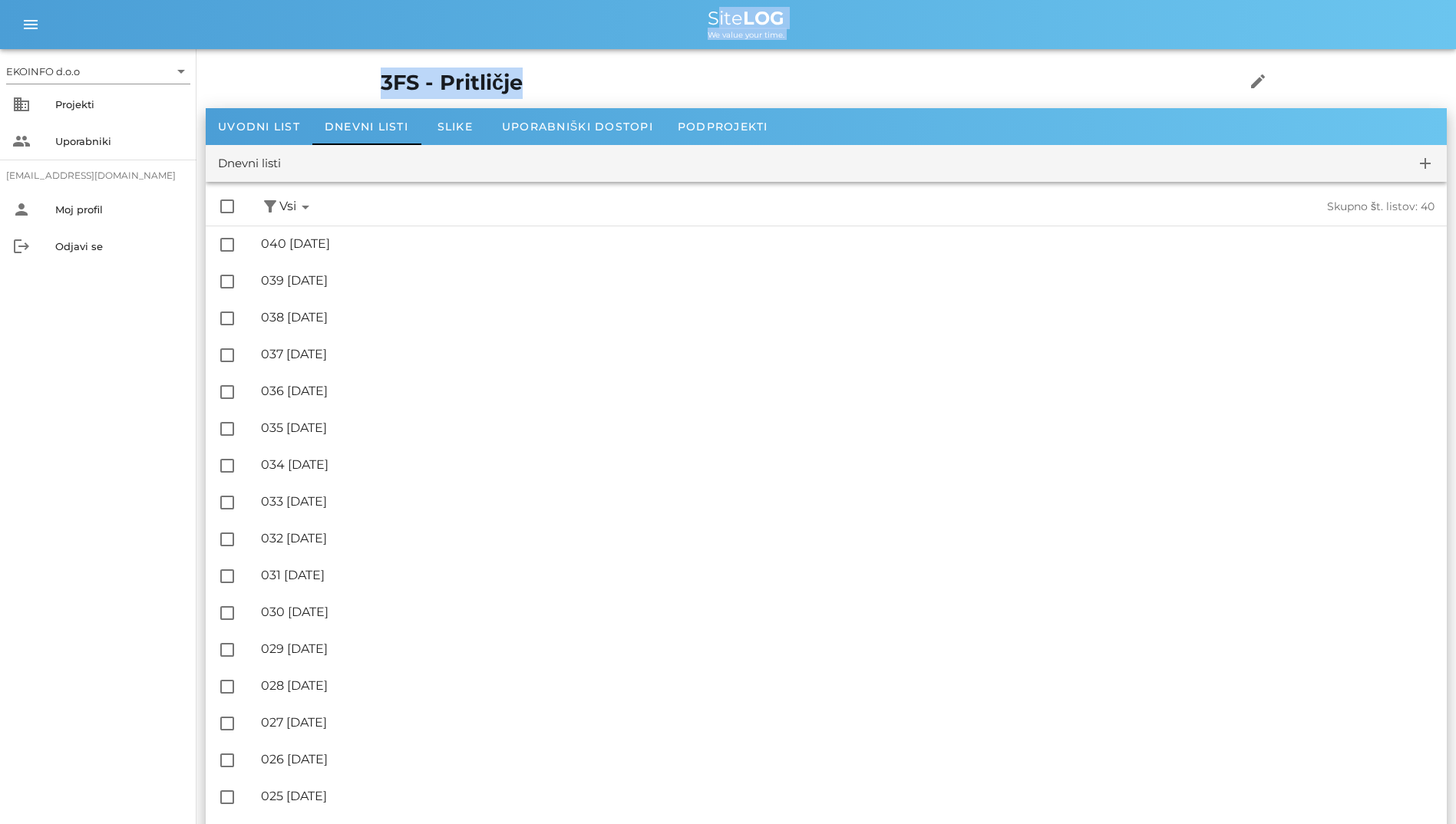
click at [618, 69] on h1 "3FS - Pritličje" at bounding box center [789, 83] width 817 height 32
drag, startPoint x: 373, startPoint y: 77, endPoint x: 278, endPoint y: 4, distance: 119.8
drag, startPoint x: 725, startPoint y: 14, endPoint x: 606, endPoint y: 77, distance: 134.6
click at [606, 77] on h1 "3FS - Pritličje" at bounding box center [789, 83] width 817 height 32
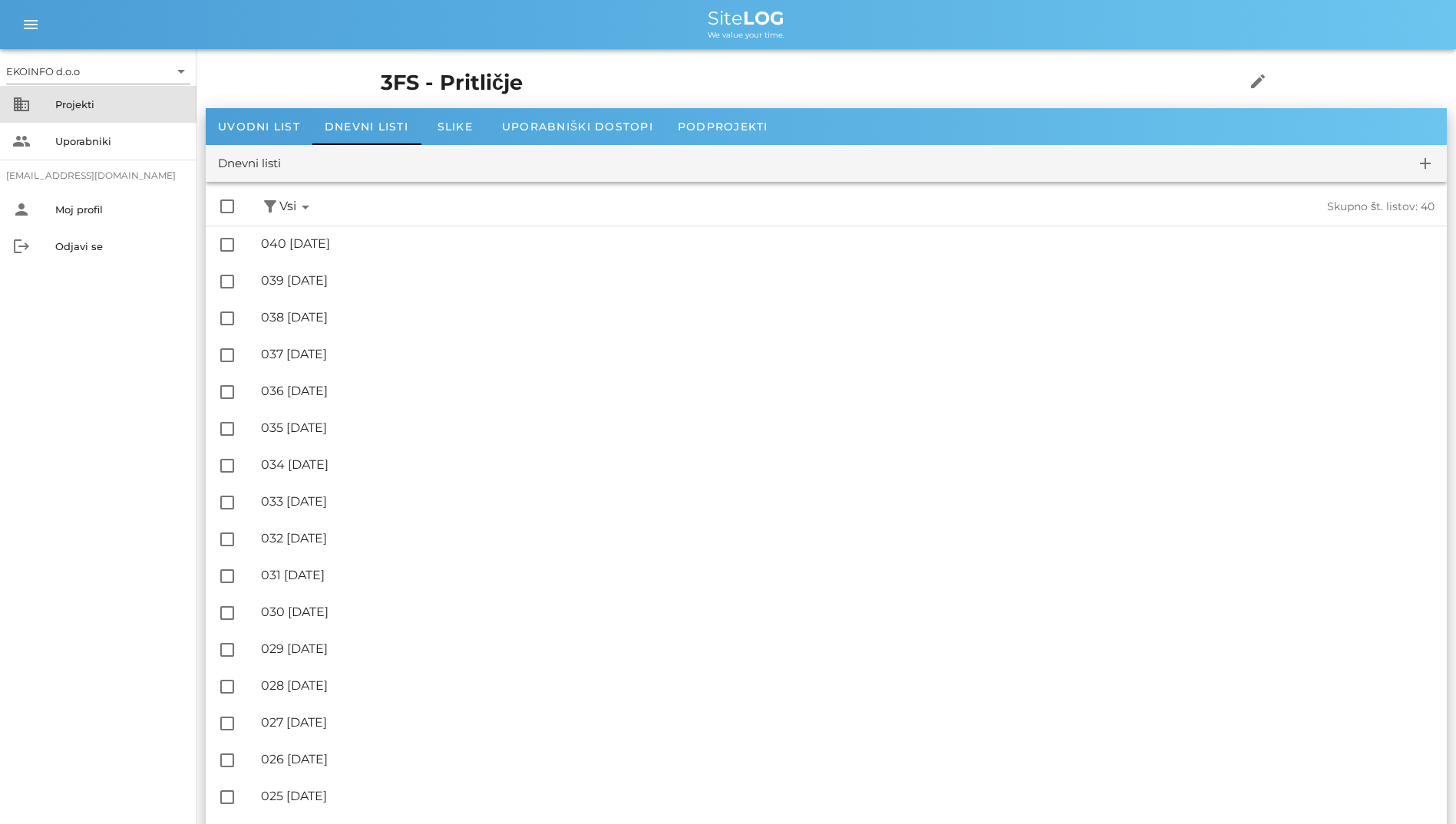
click at [109, 100] on div "Projekti" at bounding box center [120, 104] width 129 height 13
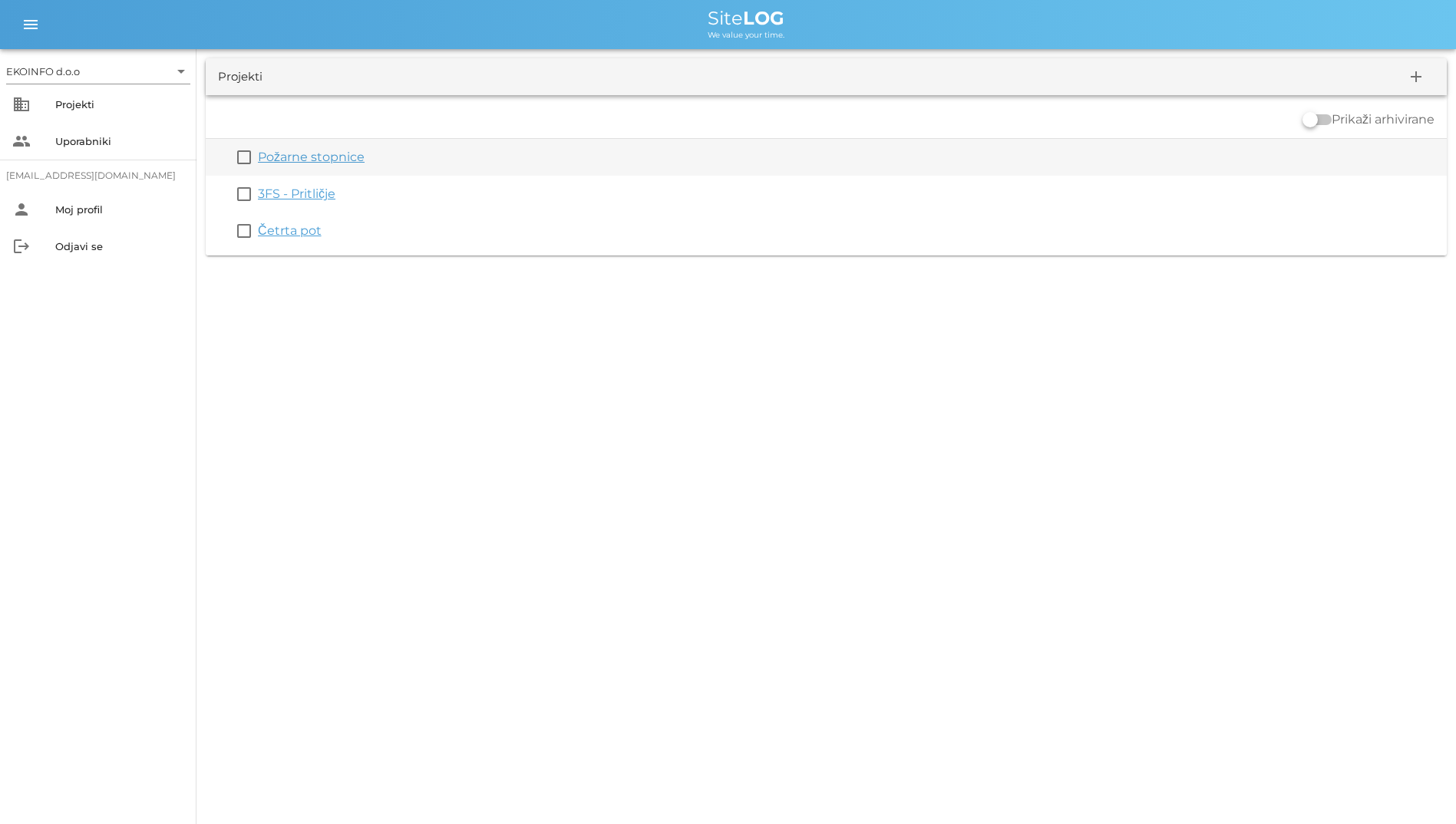
click at [303, 157] on link "Požarne stopnice" at bounding box center [312, 157] width 107 height 15
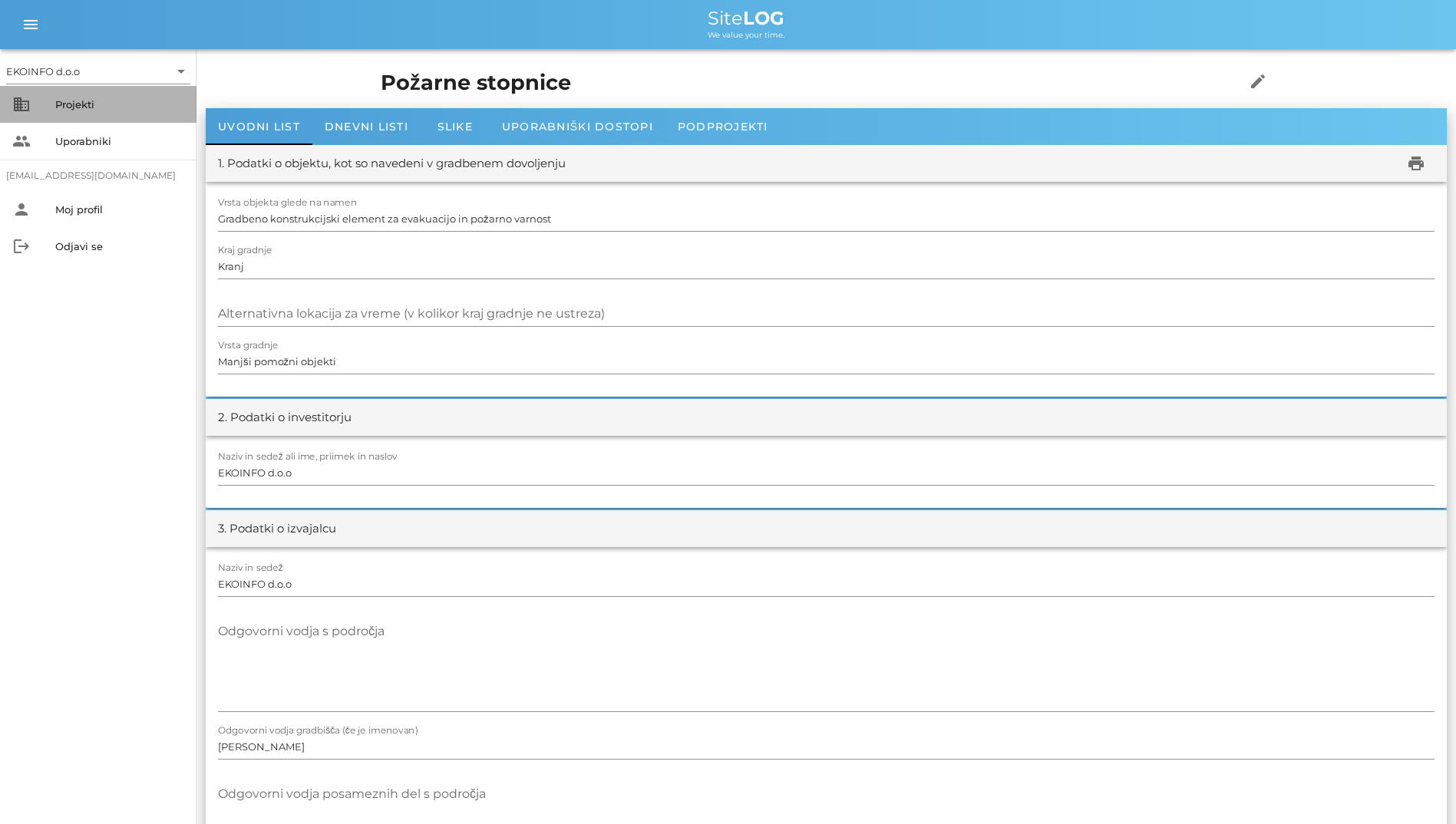
click at [34, 111] on div "business Projekti" at bounding box center [98, 104] width 197 height 37
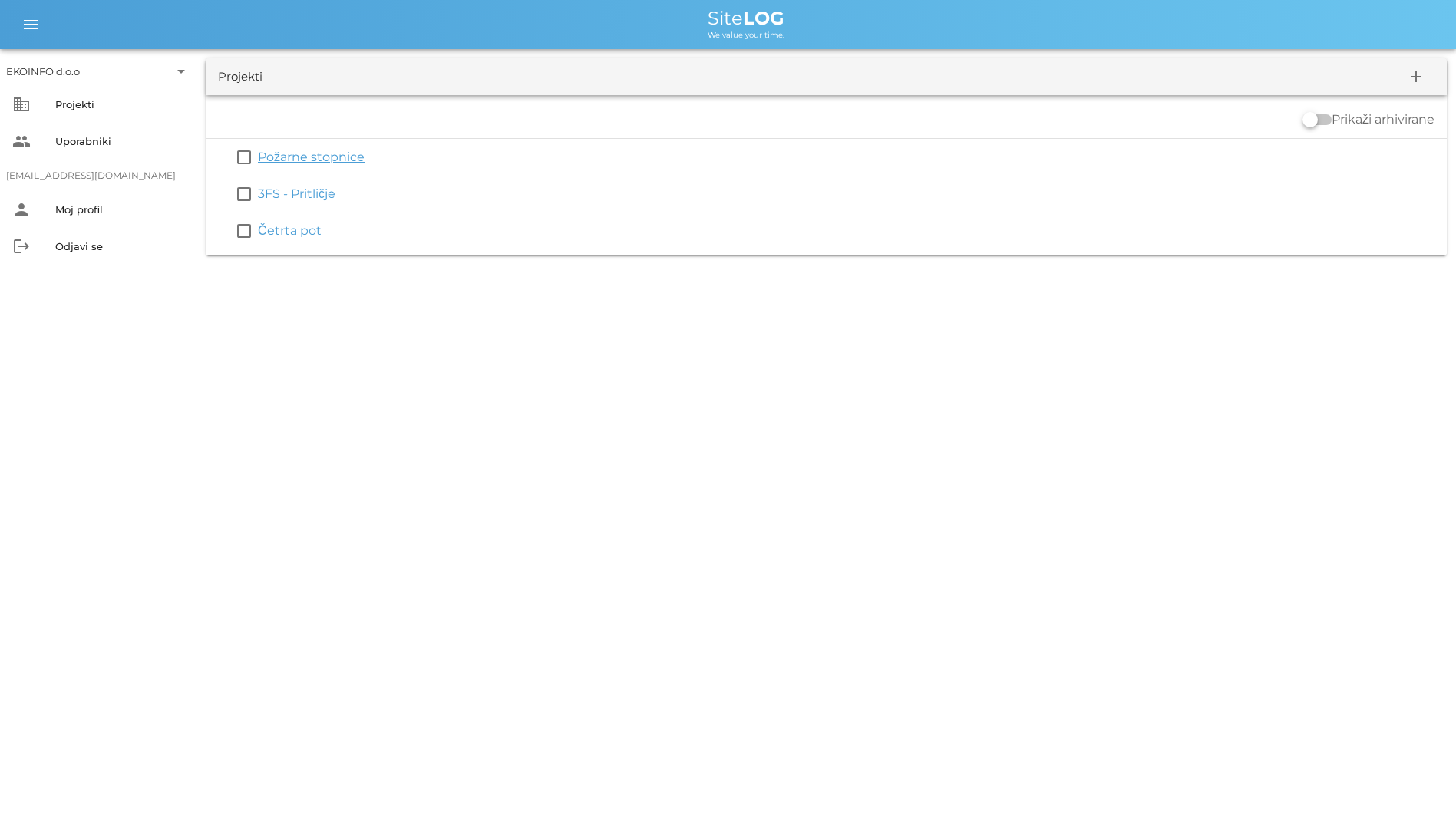
click at [147, 83] on div at bounding box center [98, 89] width 184 height 11
click at [156, 68] on input "text" at bounding box center [125, 71] width 86 height 24
click at [181, 79] on div "EKOINFO d.o.o" at bounding box center [101, 83] width 184 height 37
drag, startPoint x: 711, startPoint y: 11, endPoint x: 467, endPoint y: 779, distance: 805.8
click at [467, 779] on div "EKOINFO d.o.o arrow_drop_down business Projekti people Uporabniki [EMAIL_ADDRES…" at bounding box center [728, 412] width 1456 height 824
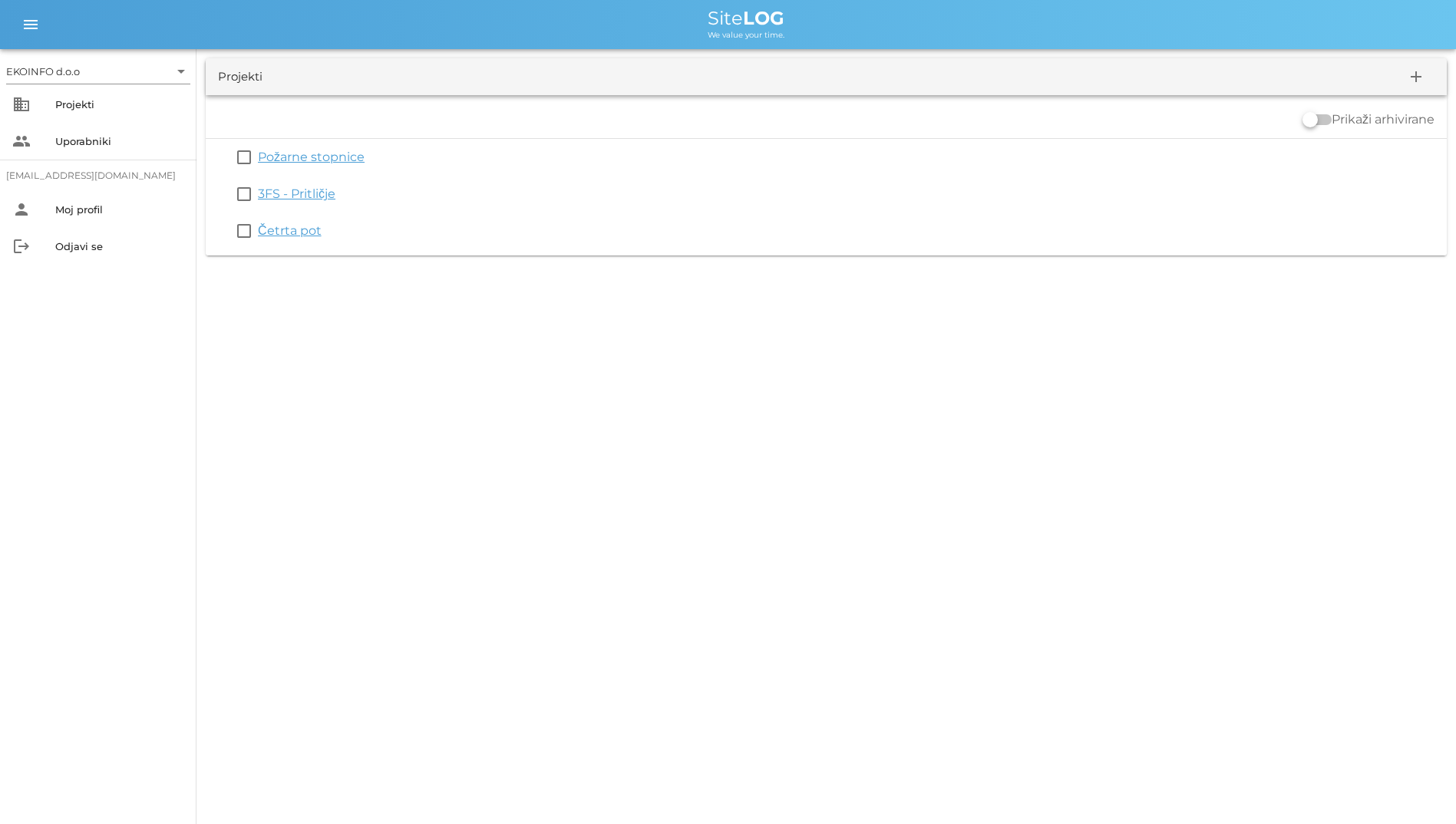
click at [155, 577] on div "EKOINFO d.o.o arrow_drop_down business Projekti people Uporabniki [EMAIL_ADDRES…" at bounding box center [98, 436] width 197 height 775
drag, startPoint x: 272, startPoint y: 435, endPoint x: -3, endPoint y: 179, distance: 375.7
click at [0, 179] on html "EKOINFO d.o.o arrow_drop_down business Projekti people Uporabniki [EMAIL_ADDRES…" at bounding box center [728, 412] width 1456 height 824
drag, startPoint x: -3, startPoint y: 179, endPoint x: -3, endPoint y: 19, distance: 160.0
click at [0, 19] on html "EKOINFO d.o.o arrow_drop_down business Projekti people Uporabniki [EMAIL_ADDRES…" at bounding box center [728, 412] width 1456 height 824
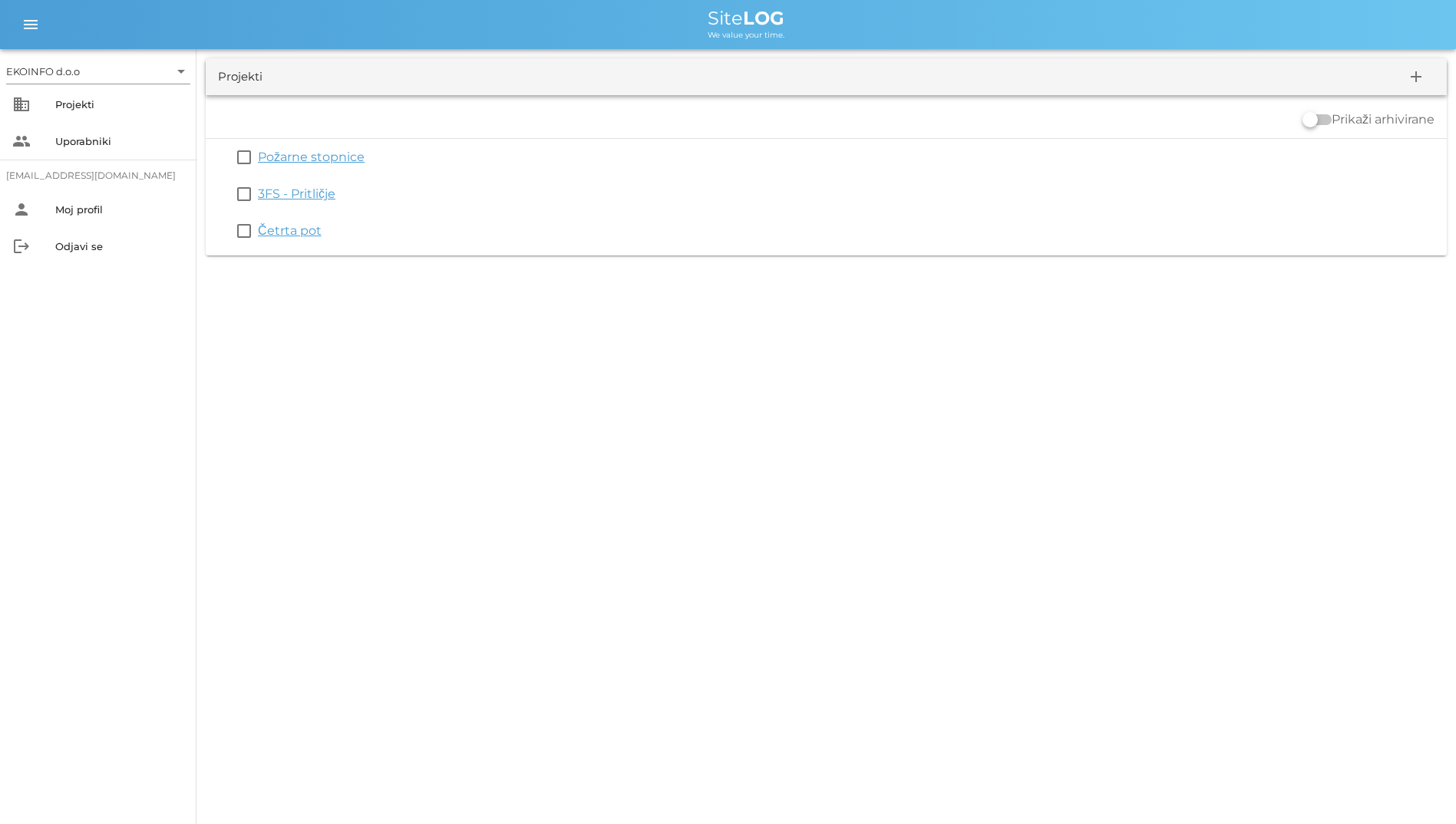
click at [597, 494] on div "EKOINFO d.o.o arrow_drop_down business Projekti people Uporabniki [EMAIL_ADDRES…" at bounding box center [728, 412] width 1456 height 824
drag, startPoint x: 1092, startPoint y: 393, endPoint x: 1083, endPoint y: 394, distance: 9.1
click at [1092, 393] on div "EKOINFO d.o.o arrow_drop_down business Projekti people Uporabniki [EMAIL_ADDRES…" at bounding box center [728, 412] width 1456 height 824
click at [33, 346] on div "EKOINFO d.o.o arrow_drop_down business Projekti people Uporabniki [EMAIL_ADDRES…" at bounding box center [98, 436] width 197 height 775
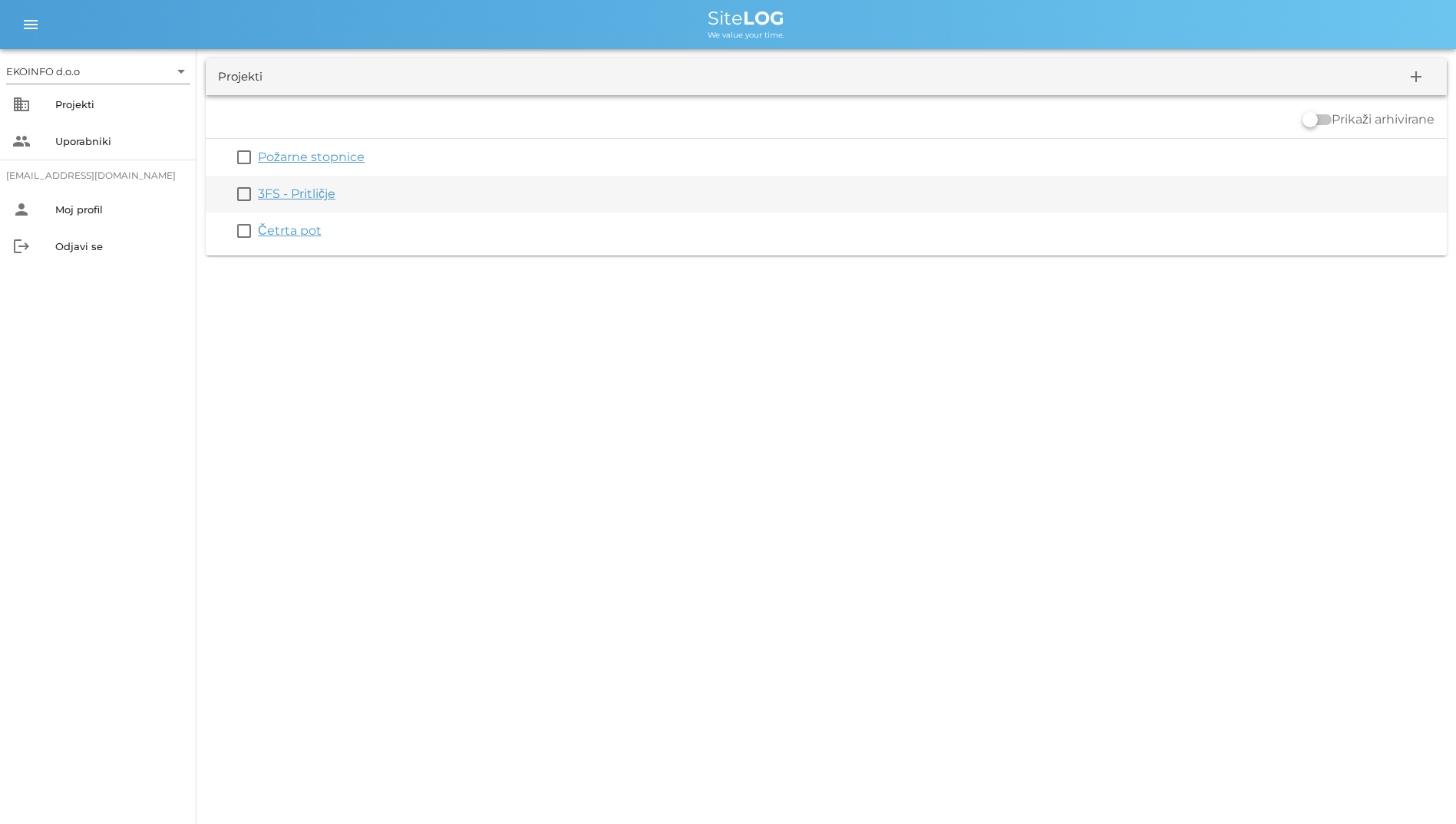
click at [297, 193] on link "3FS - Pritličje" at bounding box center [297, 194] width 78 height 15
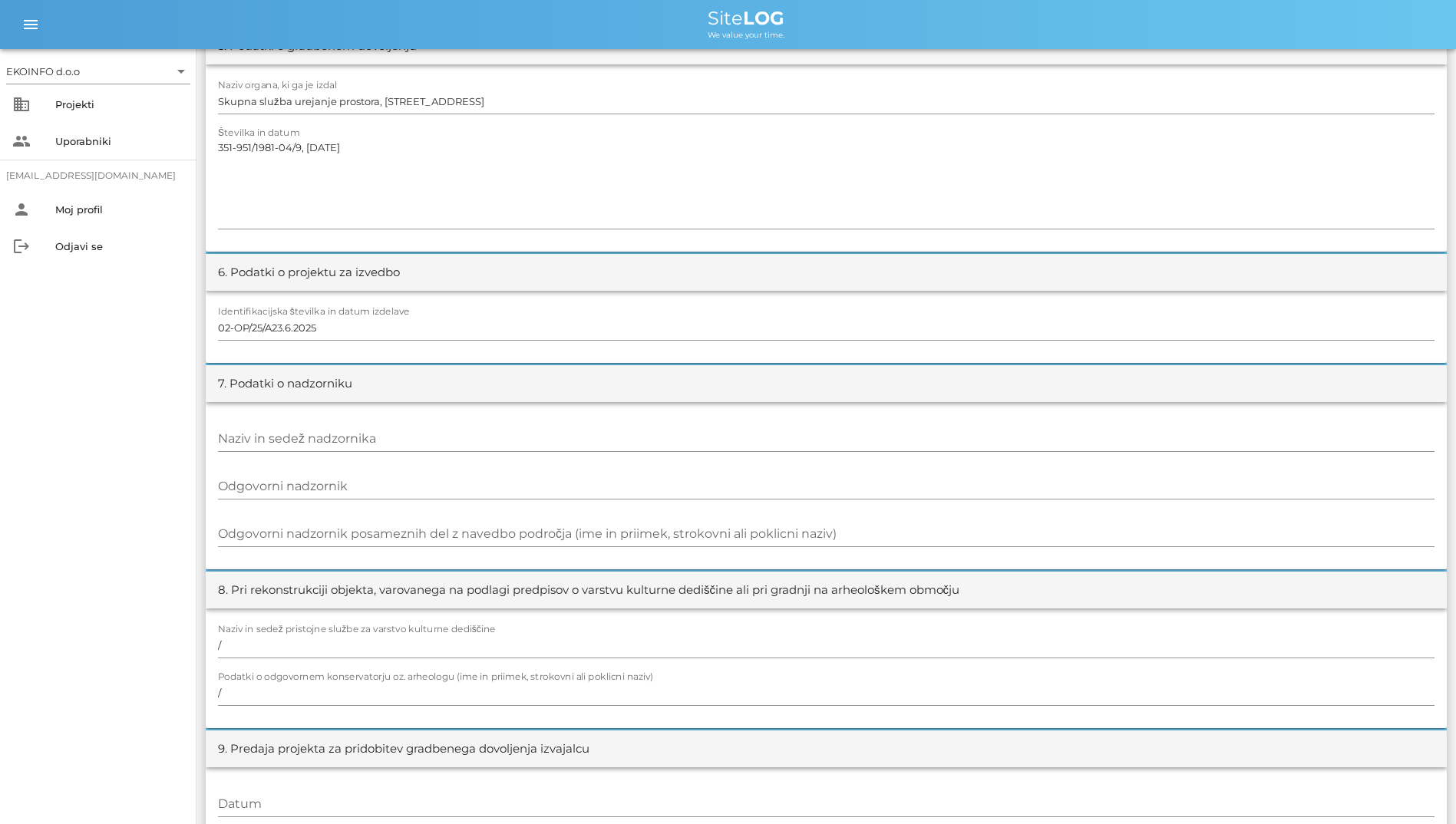
scroll to position [1151, 0]
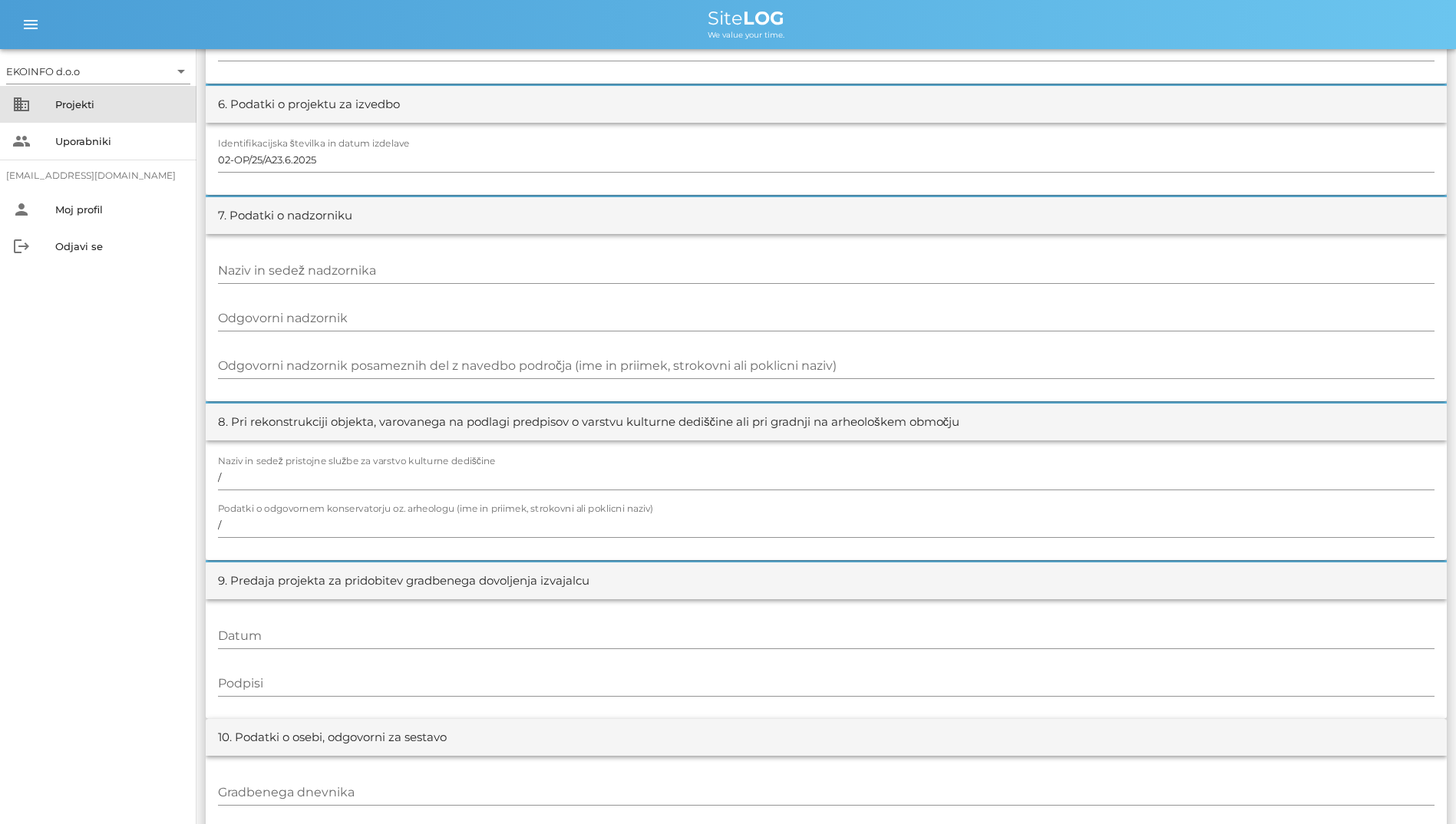
click at [93, 115] on div "Projekti" at bounding box center [120, 104] width 129 height 24
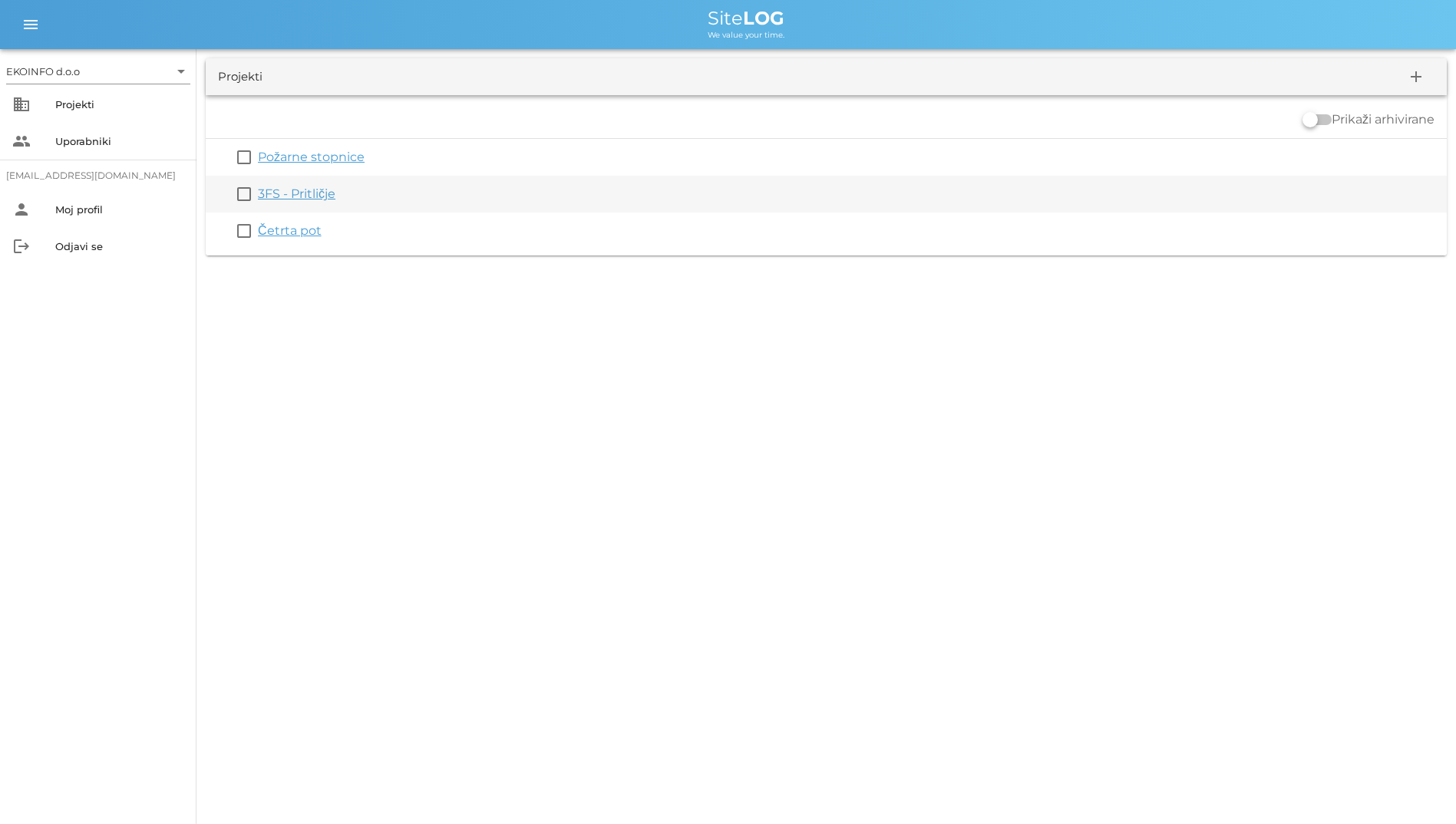
click at [310, 189] on link "3FS - Pritličje" at bounding box center [297, 194] width 78 height 15
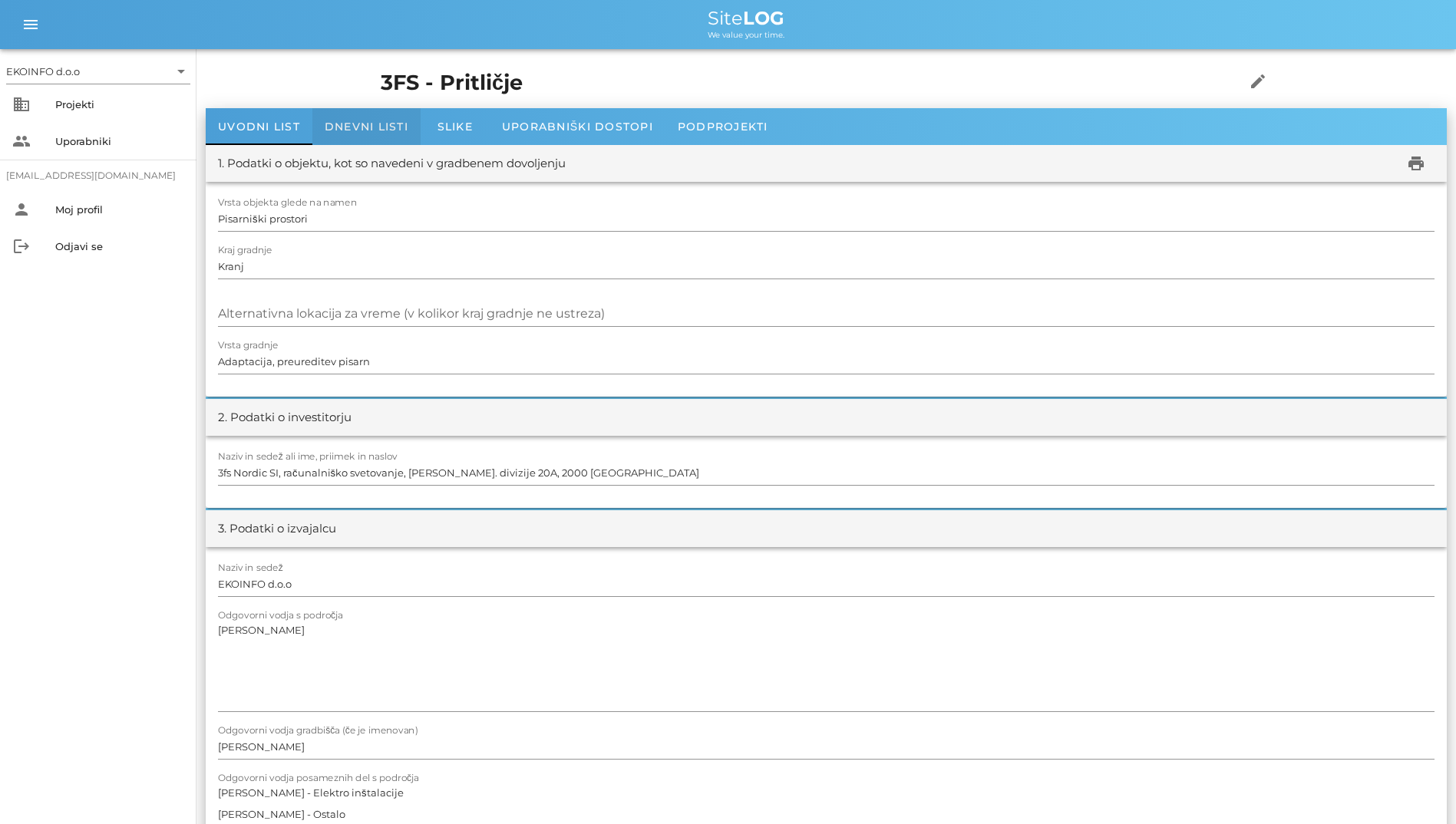
click at [413, 130] on div "Dnevni listi" at bounding box center [366, 126] width 108 height 37
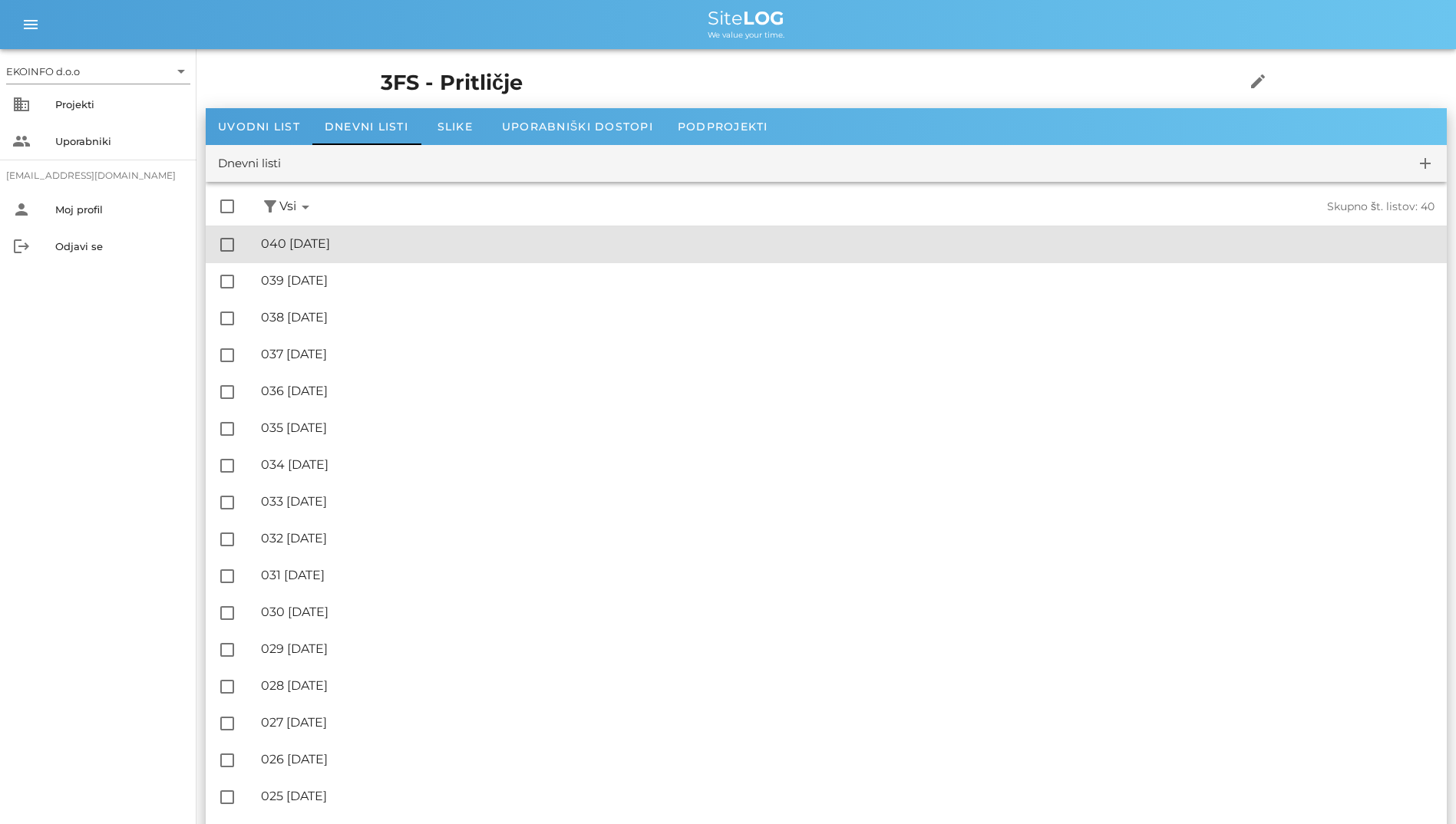
click at [369, 233] on div "🔏 040 [DATE] ✓ Podpisal: Nadzornik ✓ Podpisal: Sestavljalec ✓ Podpisal: Odgovor…" at bounding box center [848, 245] width 1174 height 34
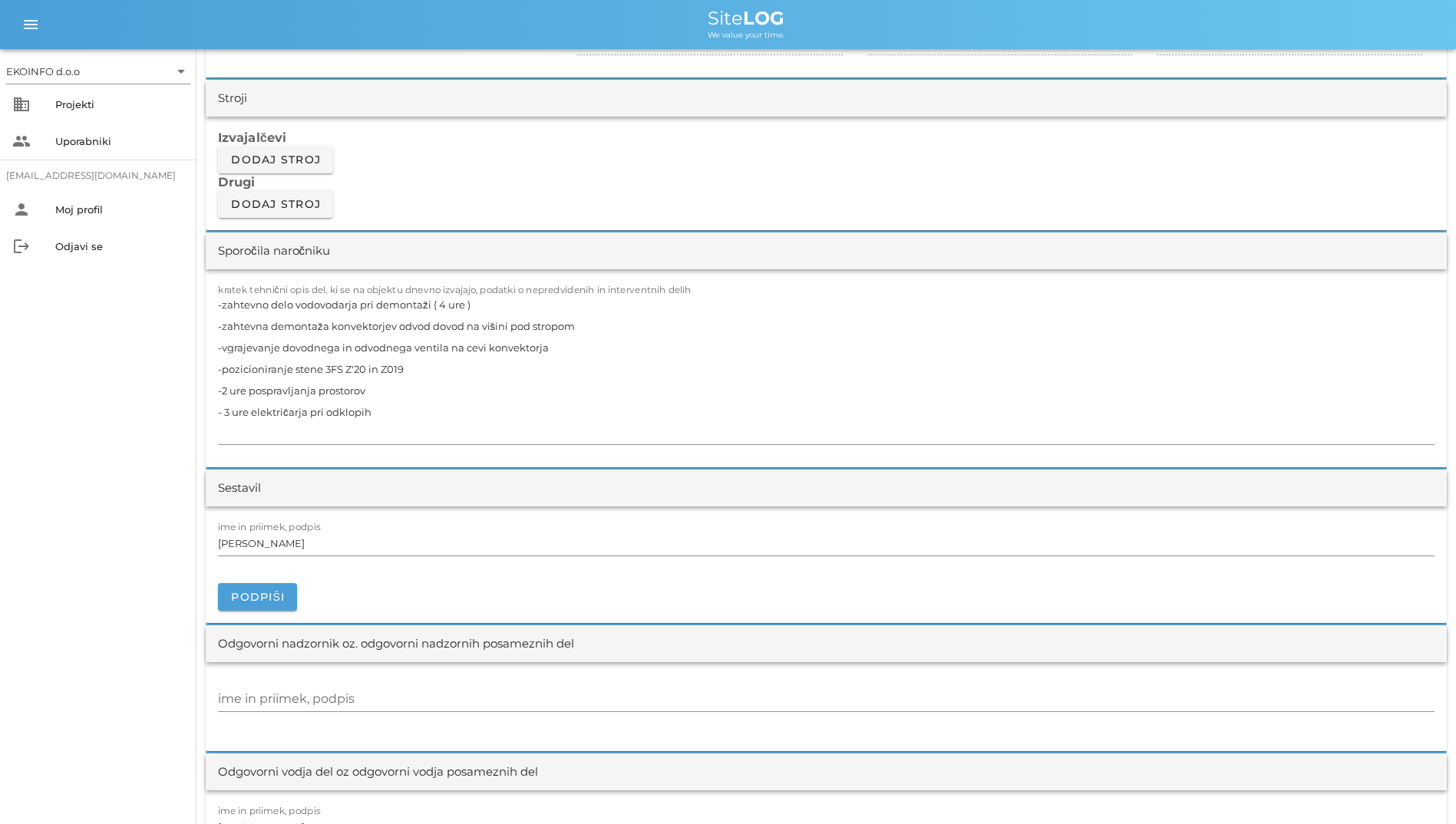
scroll to position [1228, 0]
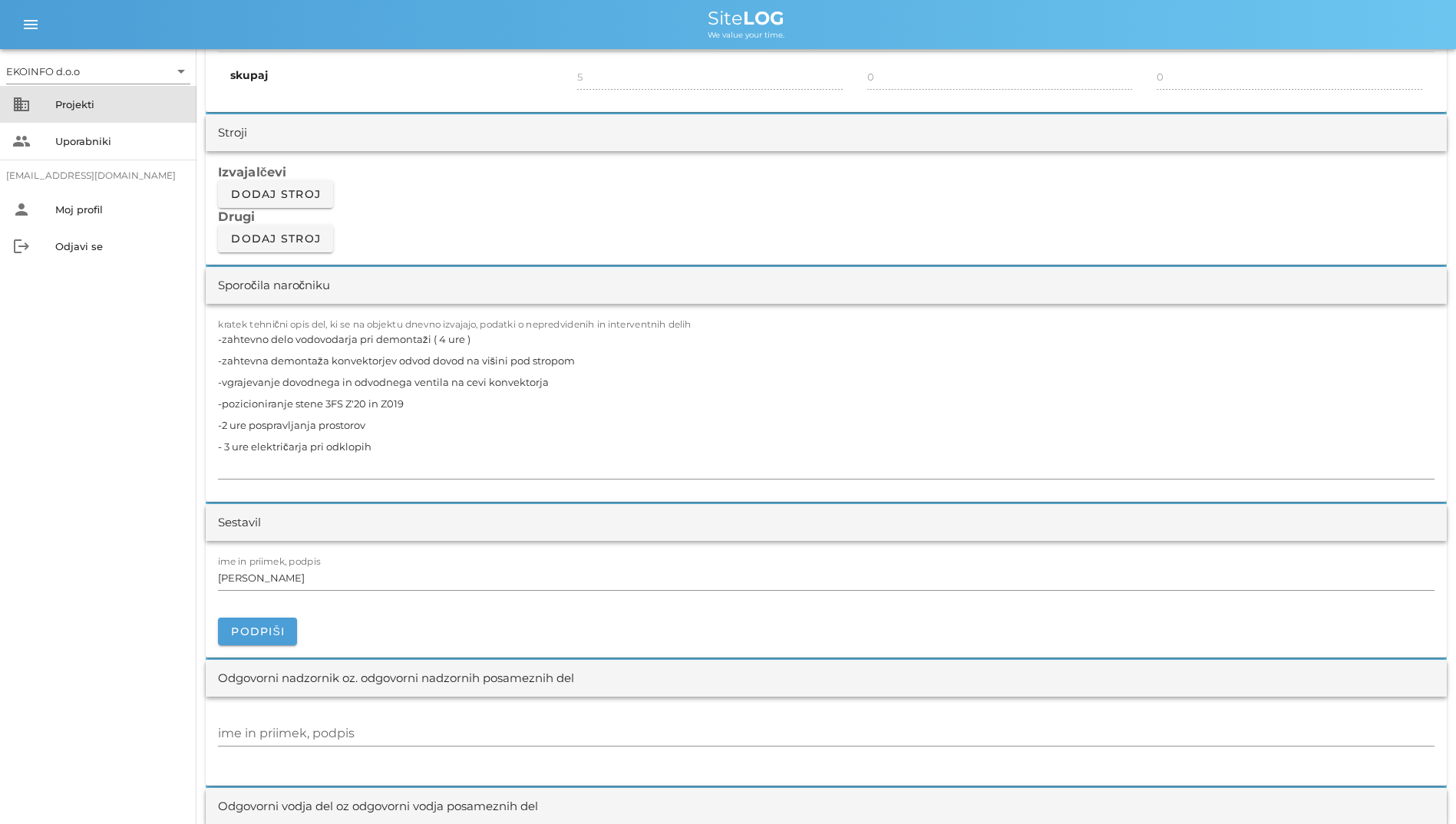
click at [47, 94] on div "business Projekti" at bounding box center [98, 104] width 197 height 37
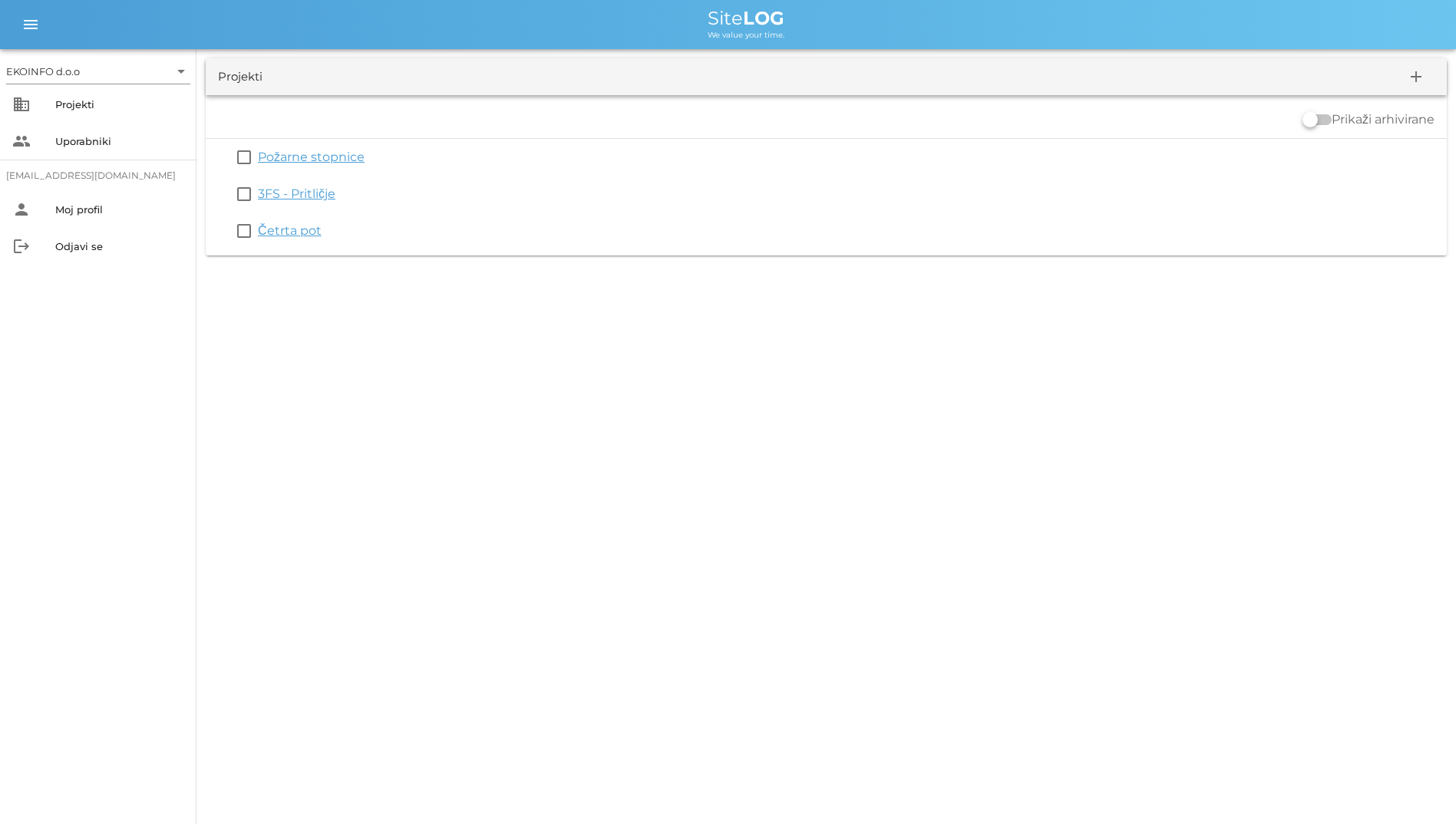
click at [927, 628] on div "EKOINFO d.o.o arrow_drop_down business Projekti people Uporabniki [EMAIL_ADDRES…" at bounding box center [728, 412] width 1456 height 824
click at [1043, 671] on div "EKOINFO d.o.o arrow_drop_down business Projekti people Uporabniki [EMAIL_ADDRES…" at bounding box center [728, 412] width 1456 height 824
click at [649, 441] on div "EKOINFO d.o.o arrow_drop_down business Projekti people Uporabniki [EMAIL_ADDRES…" at bounding box center [728, 412] width 1456 height 824
click at [671, 528] on div "EKOINFO d.o.o arrow_drop_down business Projekti people Uporabniki [EMAIL_ADDRES…" at bounding box center [728, 412] width 1456 height 824
drag, startPoint x: 686, startPoint y: 14, endPoint x: 800, endPoint y: 101, distance: 143.4
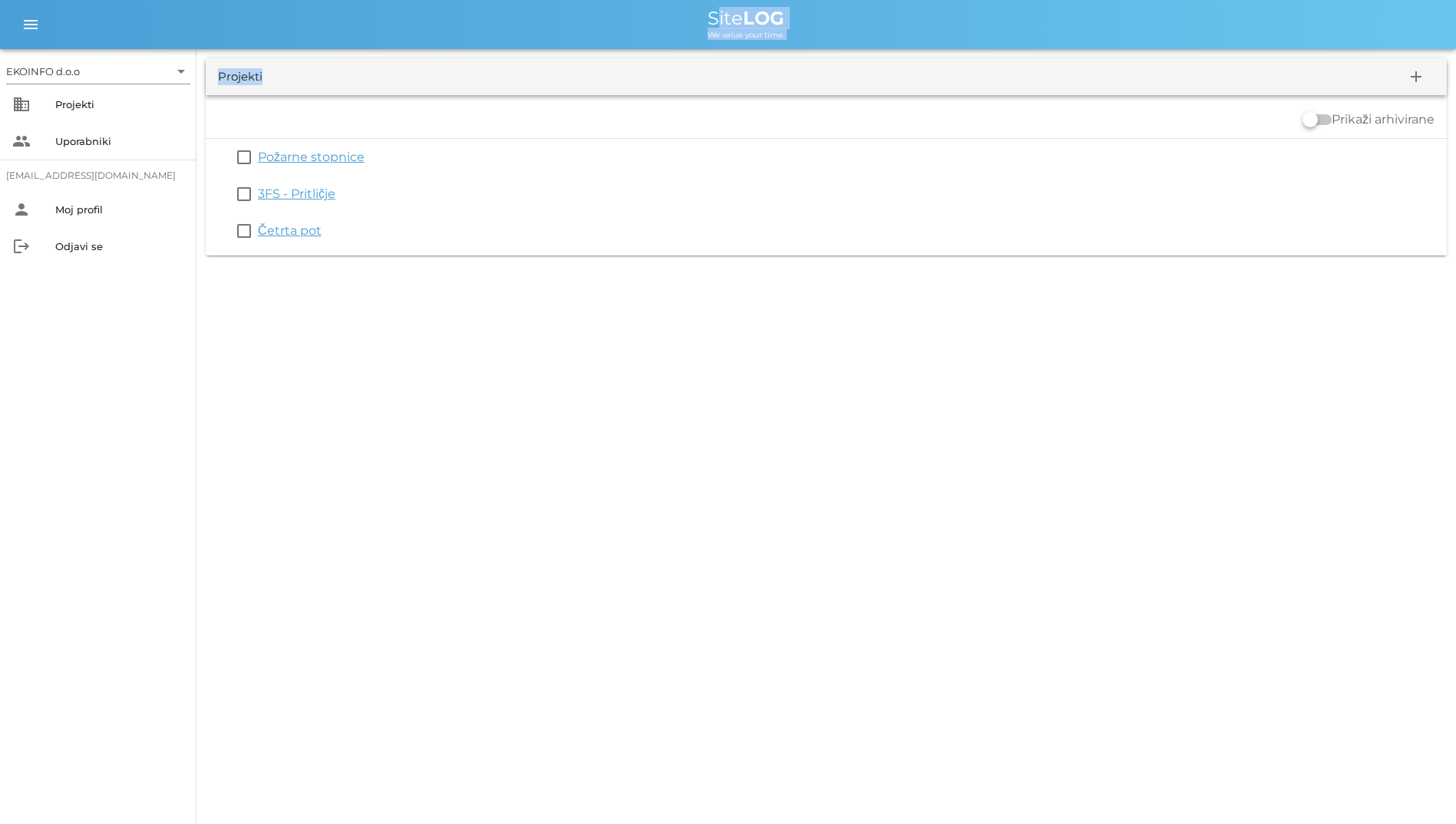
click at [800, 101] on div "EKOINFO d.o.o arrow_drop_down business Projekti people Uporabniki [EMAIL_ADDRES…" at bounding box center [728, 132] width 1456 height 265
click at [976, 469] on div "EKOINFO d.o.o arrow_drop_down business Projekti people Uporabniki [EMAIL_ADDRES…" at bounding box center [728, 412] width 1456 height 824
click at [944, 584] on div "EKOINFO d.o.o arrow_drop_down business Projekti people Uporabniki [EMAIL_ADDRES…" at bounding box center [728, 412] width 1456 height 824
drag, startPoint x: 706, startPoint y: 11, endPoint x: 840, endPoint y: 34, distance: 136.0
click at [840, 34] on div "Site LOG We value your time." at bounding box center [745, 24] width 1395 height 31
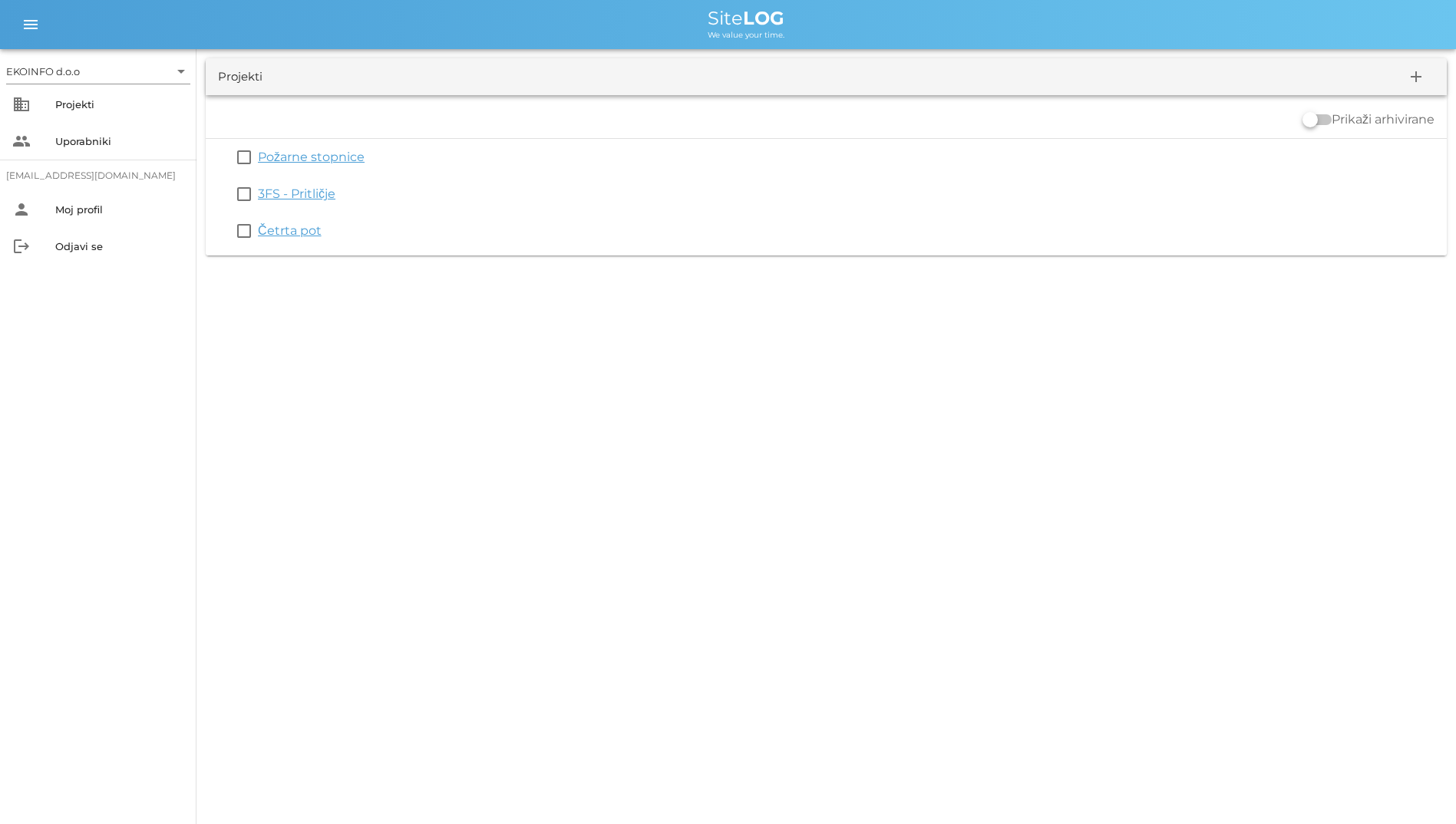
drag, startPoint x: 840, startPoint y: 34, endPoint x: 1164, endPoint y: 9, distance: 325.0
click at [1164, 9] on div "Site LOG" at bounding box center [745, 18] width 1395 height 18
drag, startPoint x: 688, startPoint y: 14, endPoint x: 760, endPoint y: 33, distance: 74.5
click at [760, 33] on div "Site LOG We value your time." at bounding box center [745, 24] width 1395 height 31
click at [517, 24] on div "Site LOG" at bounding box center [745, 18] width 1395 height 18
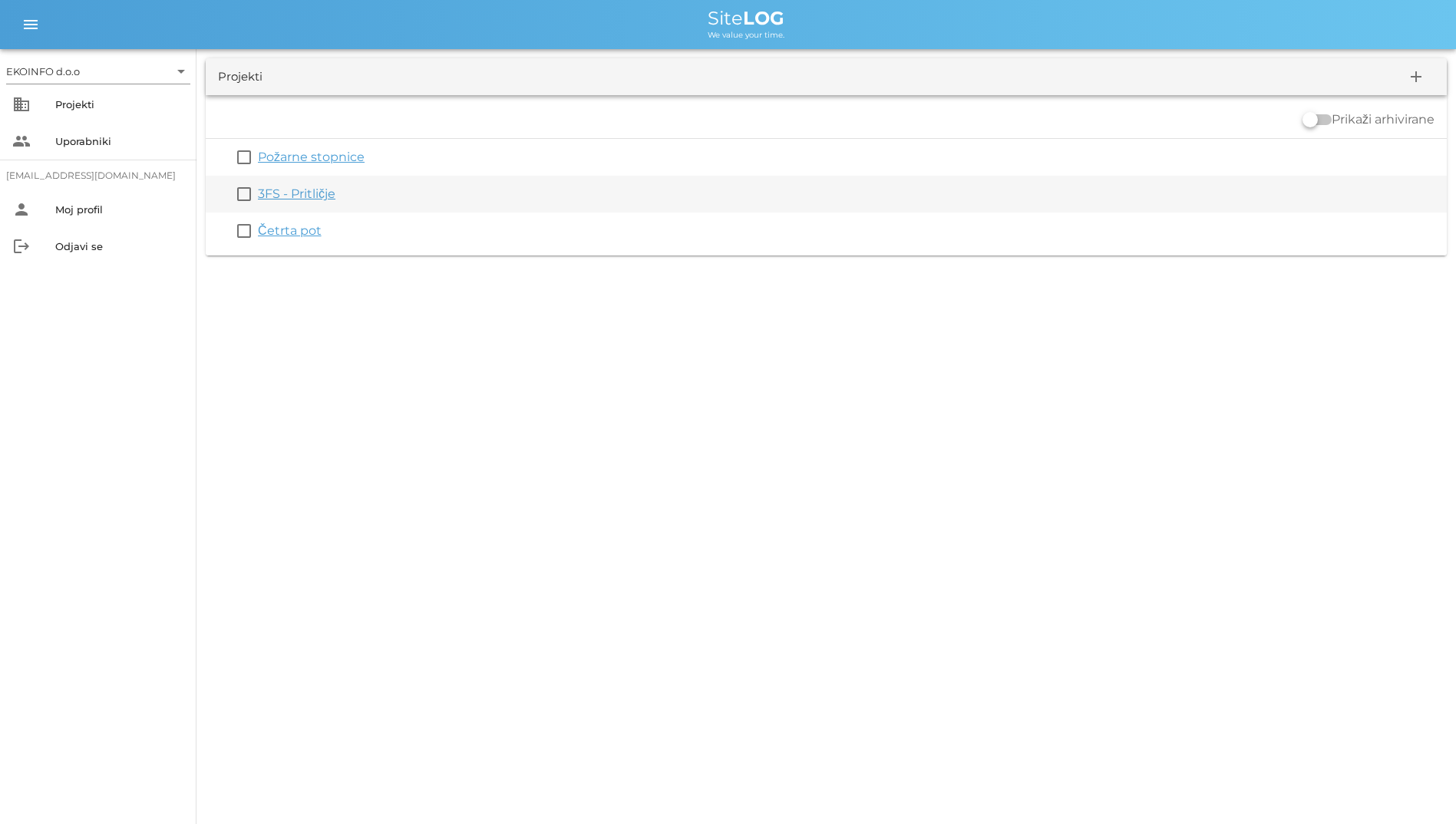
click at [279, 195] on link "3FS - Pritličje" at bounding box center [297, 194] width 78 height 15
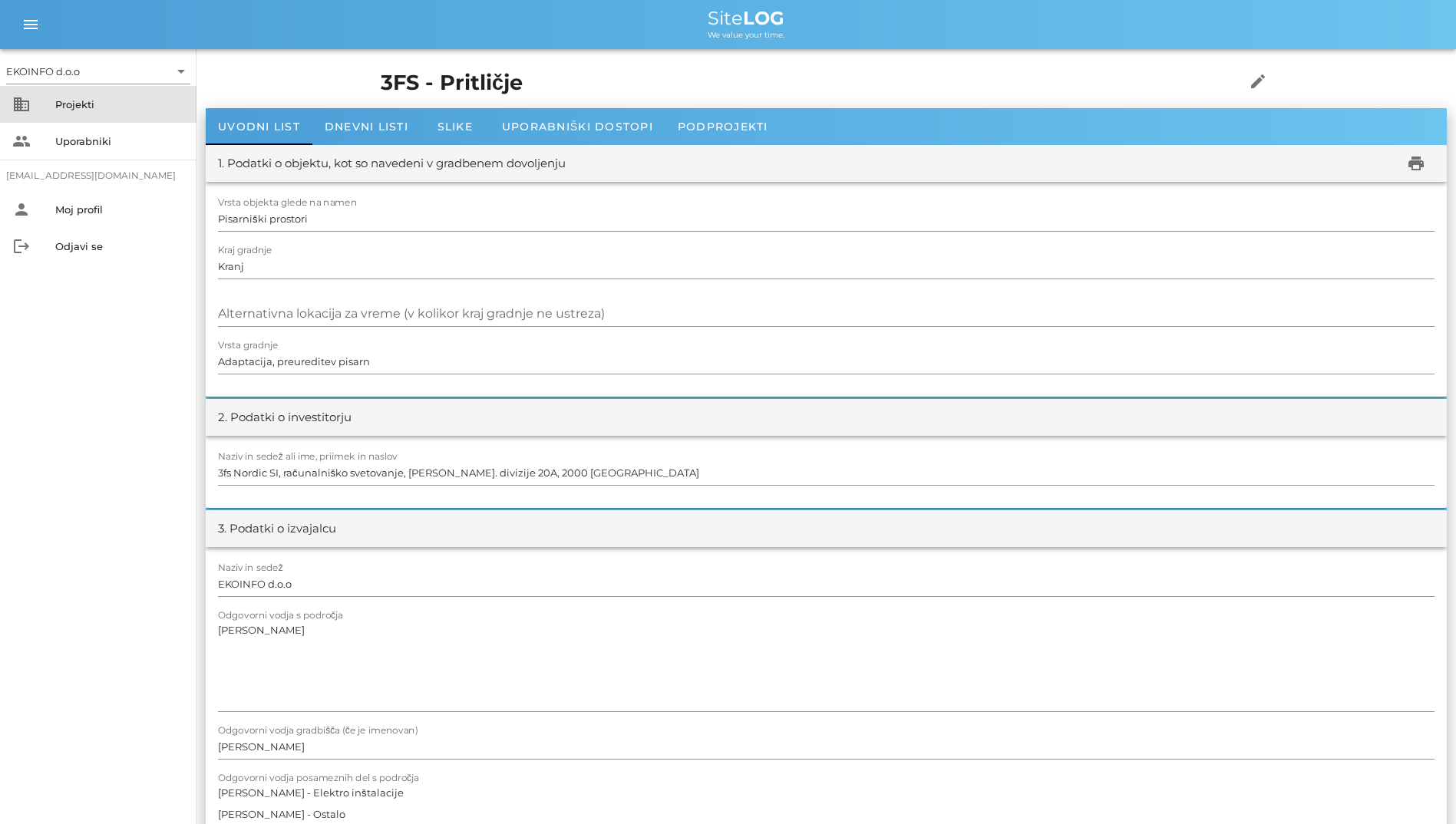
click at [68, 97] on div "Projekti" at bounding box center [120, 104] width 129 height 24
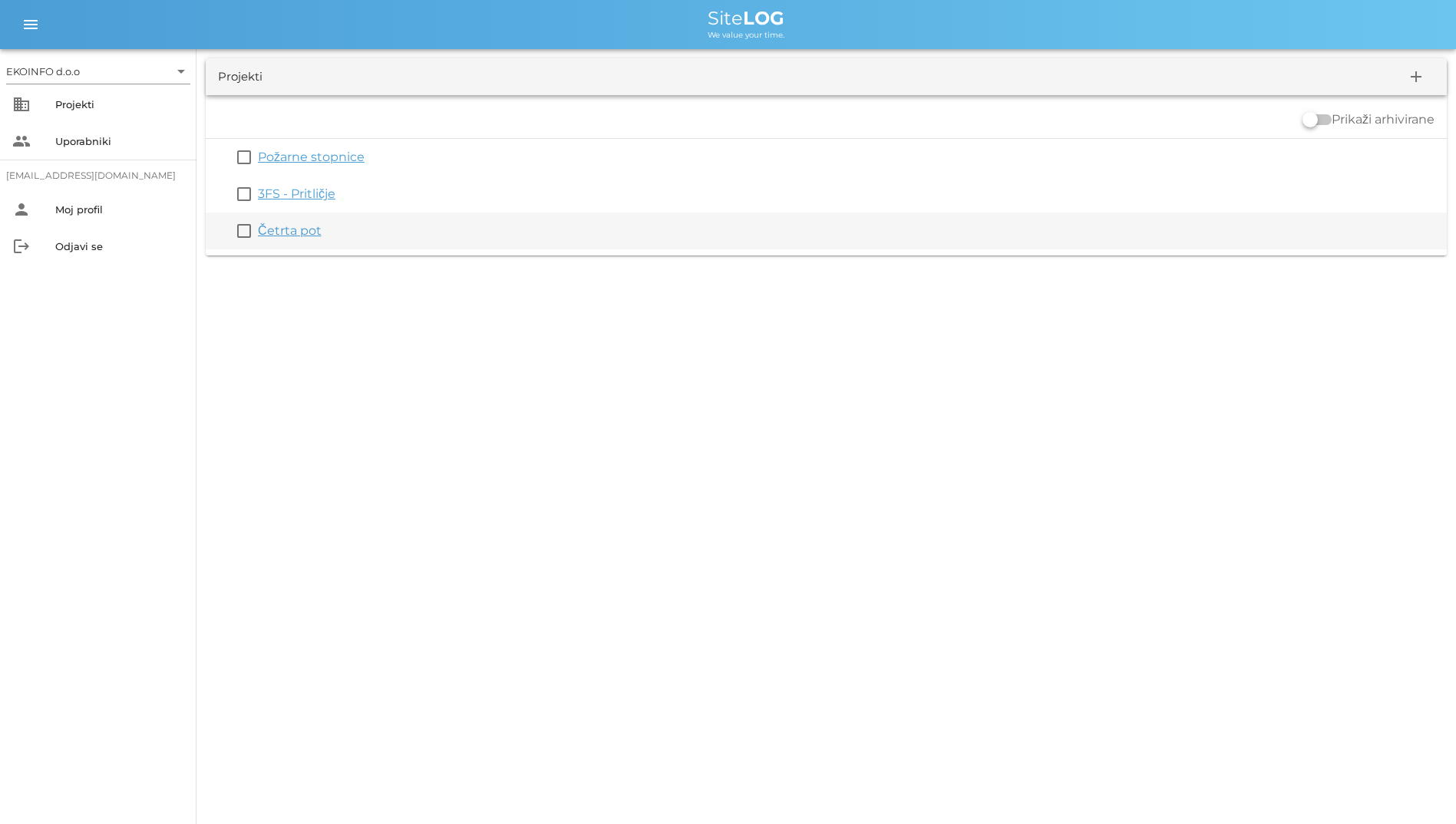
click at [288, 228] on link "Četrta pot" at bounding box center [290, 230] width 63 height 15
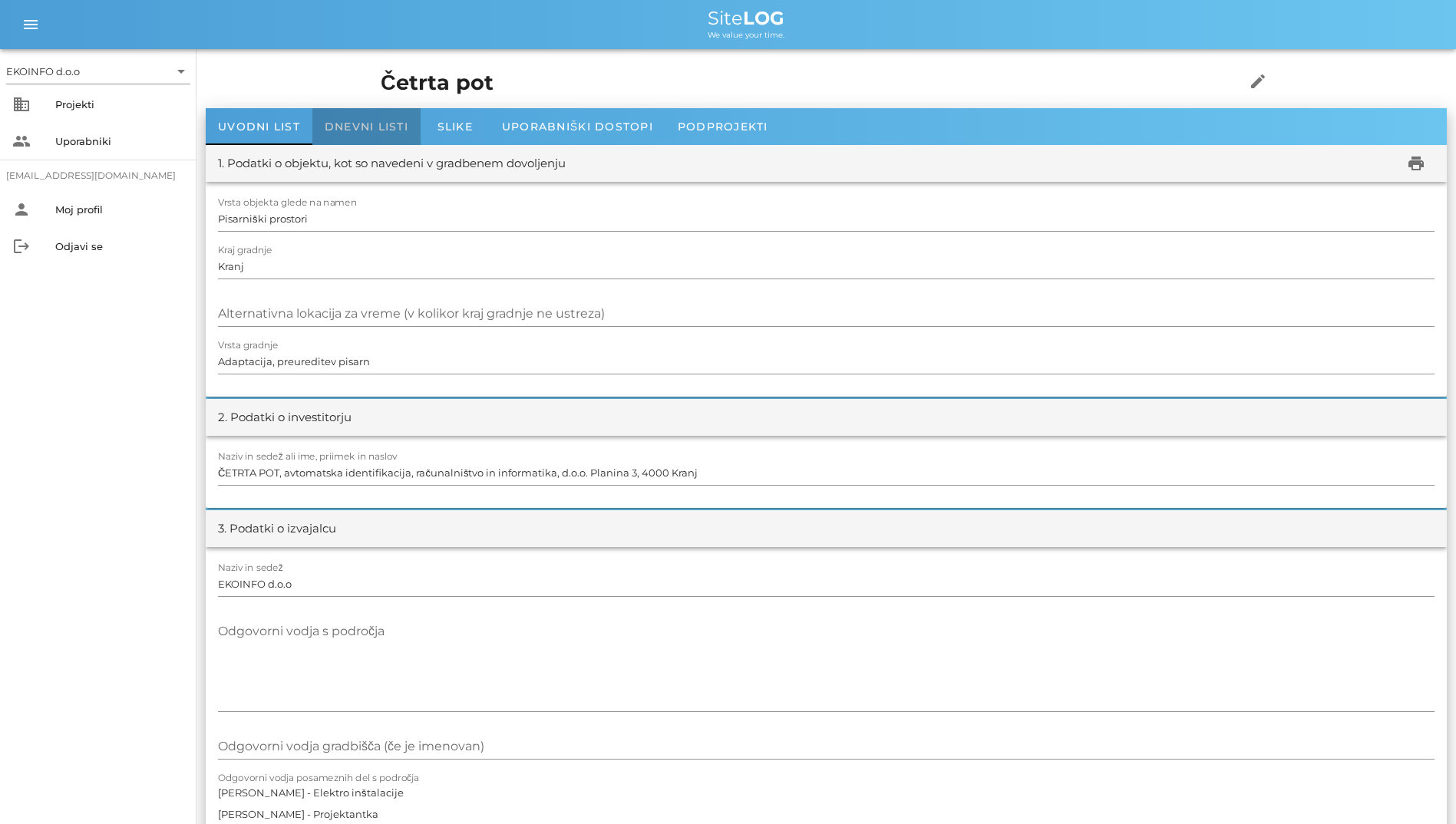
click at [343, 124] on span "Dnevni listi" at bounding box center [366, 126] width 83 height 14
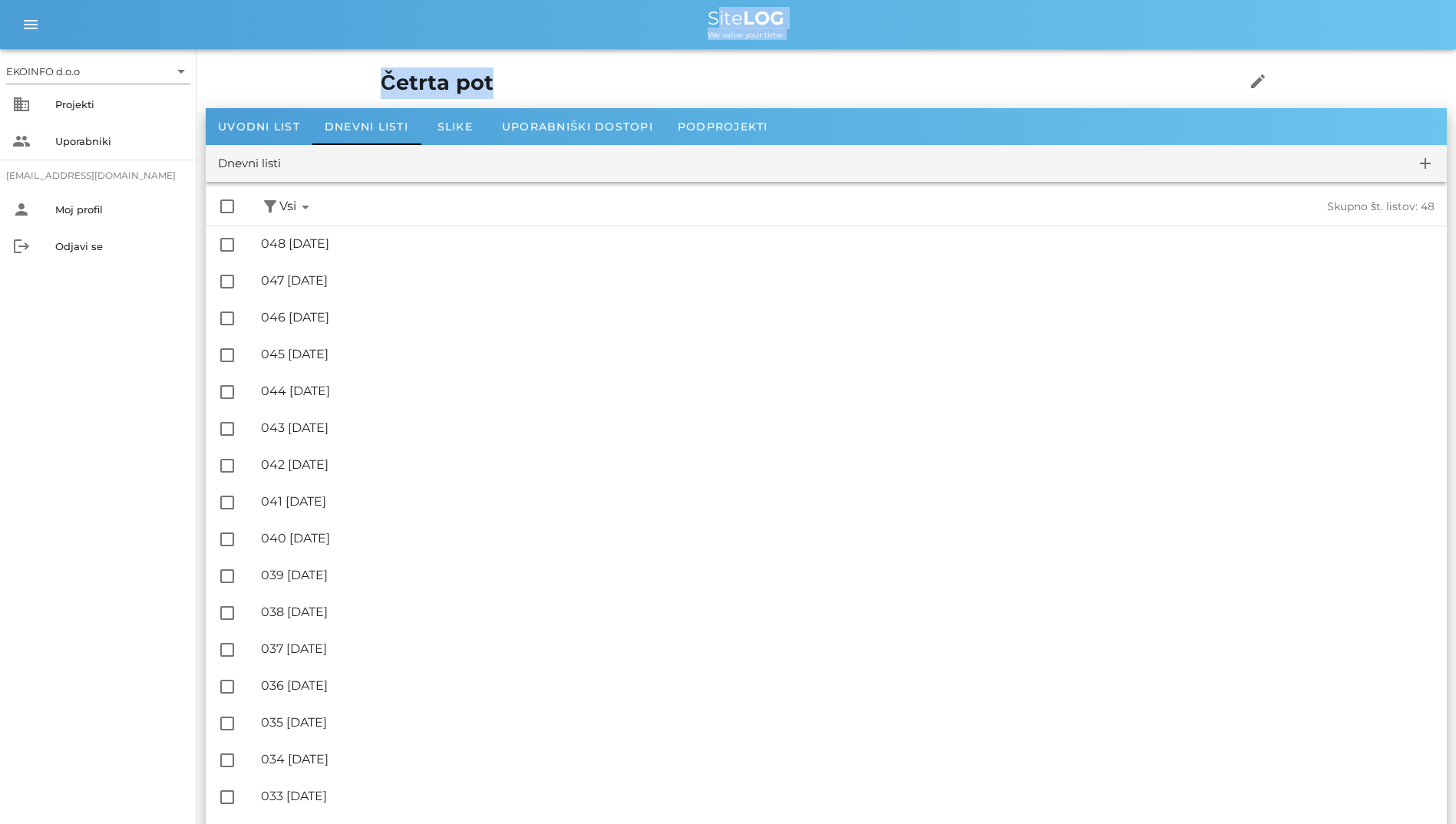
drag, startPoint x: 660, startPoint y: 30, endPoint x: 735, endPoint y: 76, distance: 88.0
drag, startPoint x: 735, startPoint y: 76, endPoint x: 591, endPoint y: 84, distance: 144.2
click at [591, 84] on h1 "Četrta pot" at bounding box center [789, 83] width 817 height 32
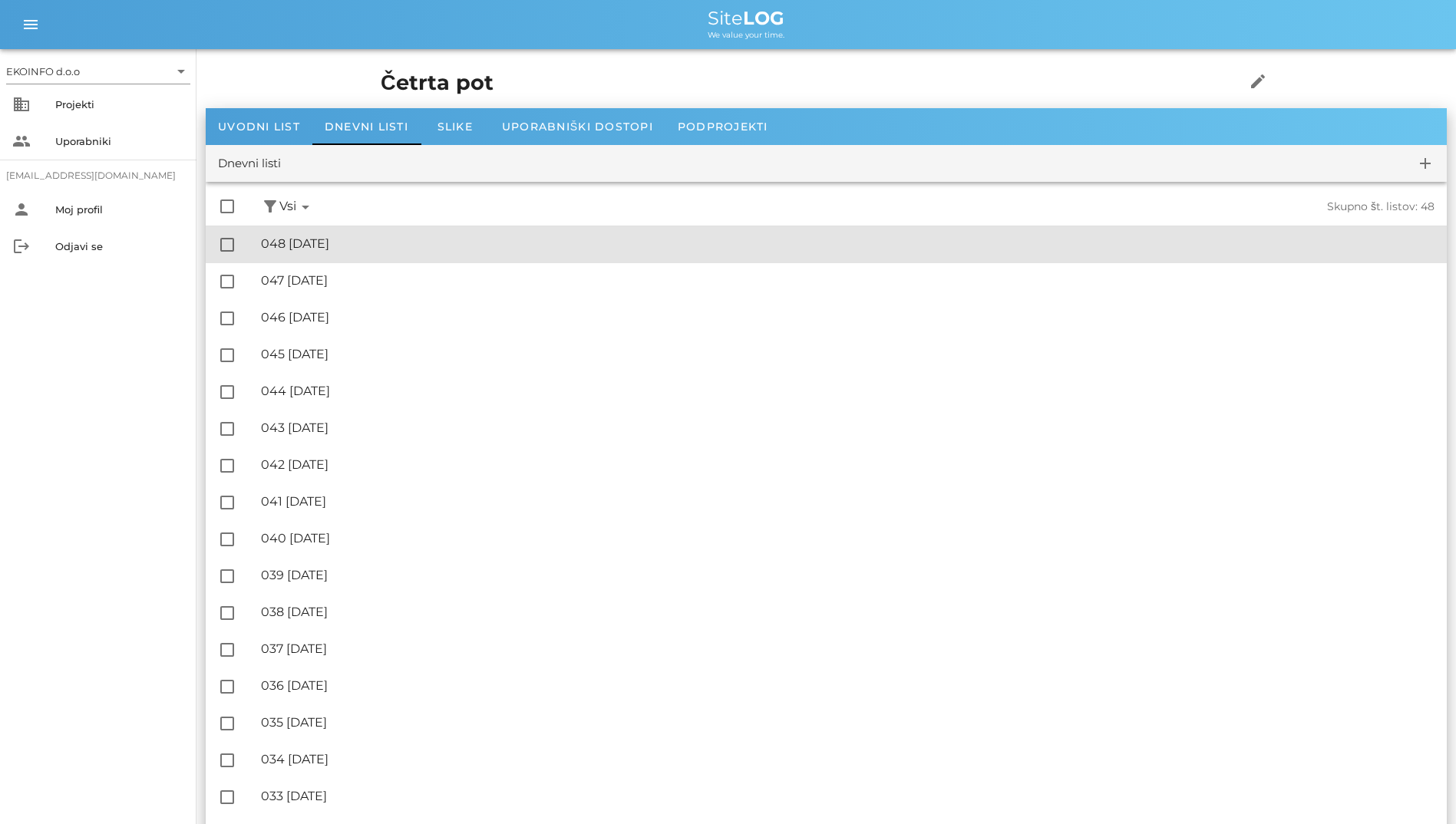
click at [401, 247] on div "🔏 048 [DATE]" at bounding box center [848, 244] width 1174 height 15
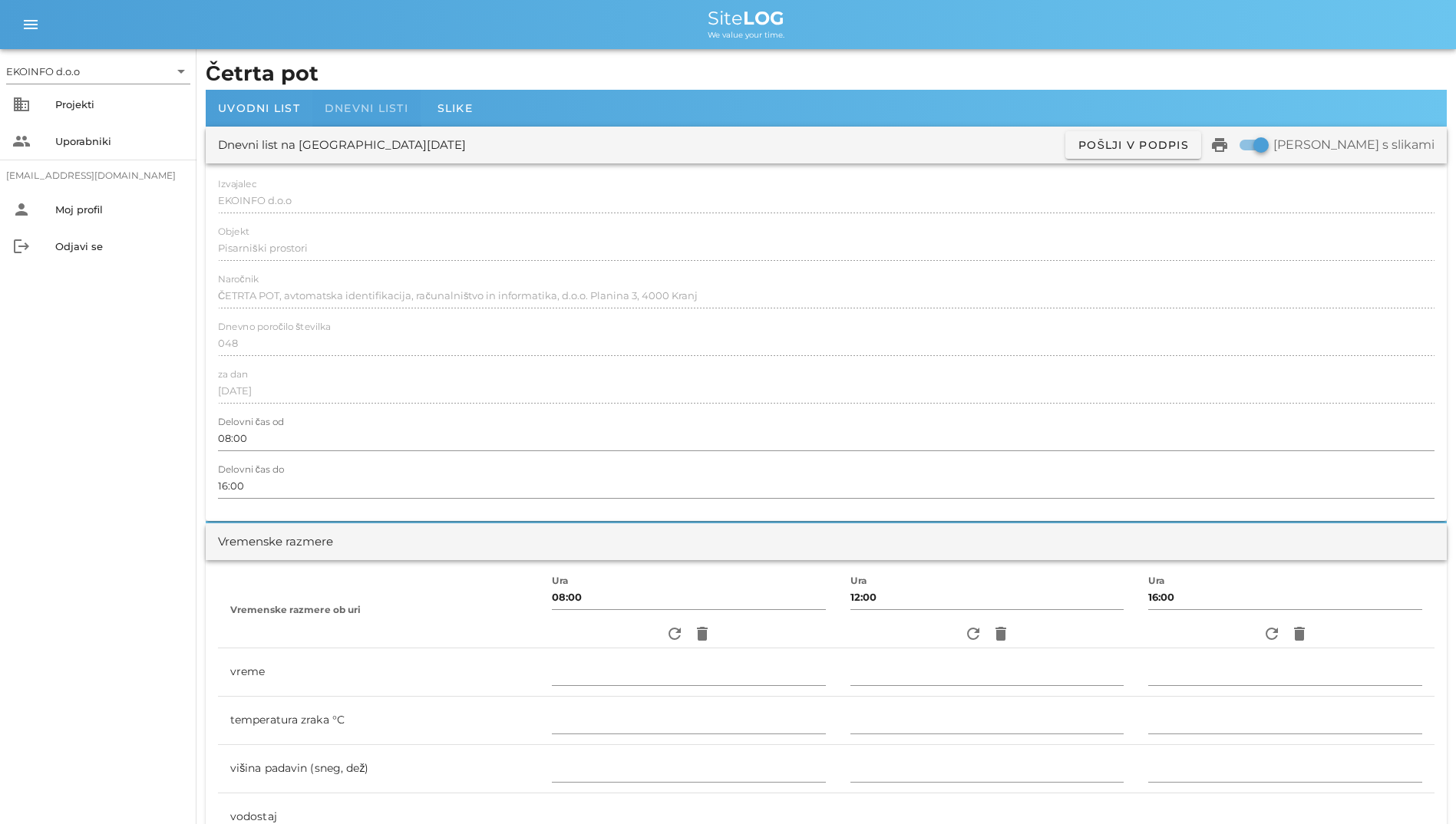
click at [388, 103] on span "Dnevni listi" at bounding box center [366, 108] width 83 height 14
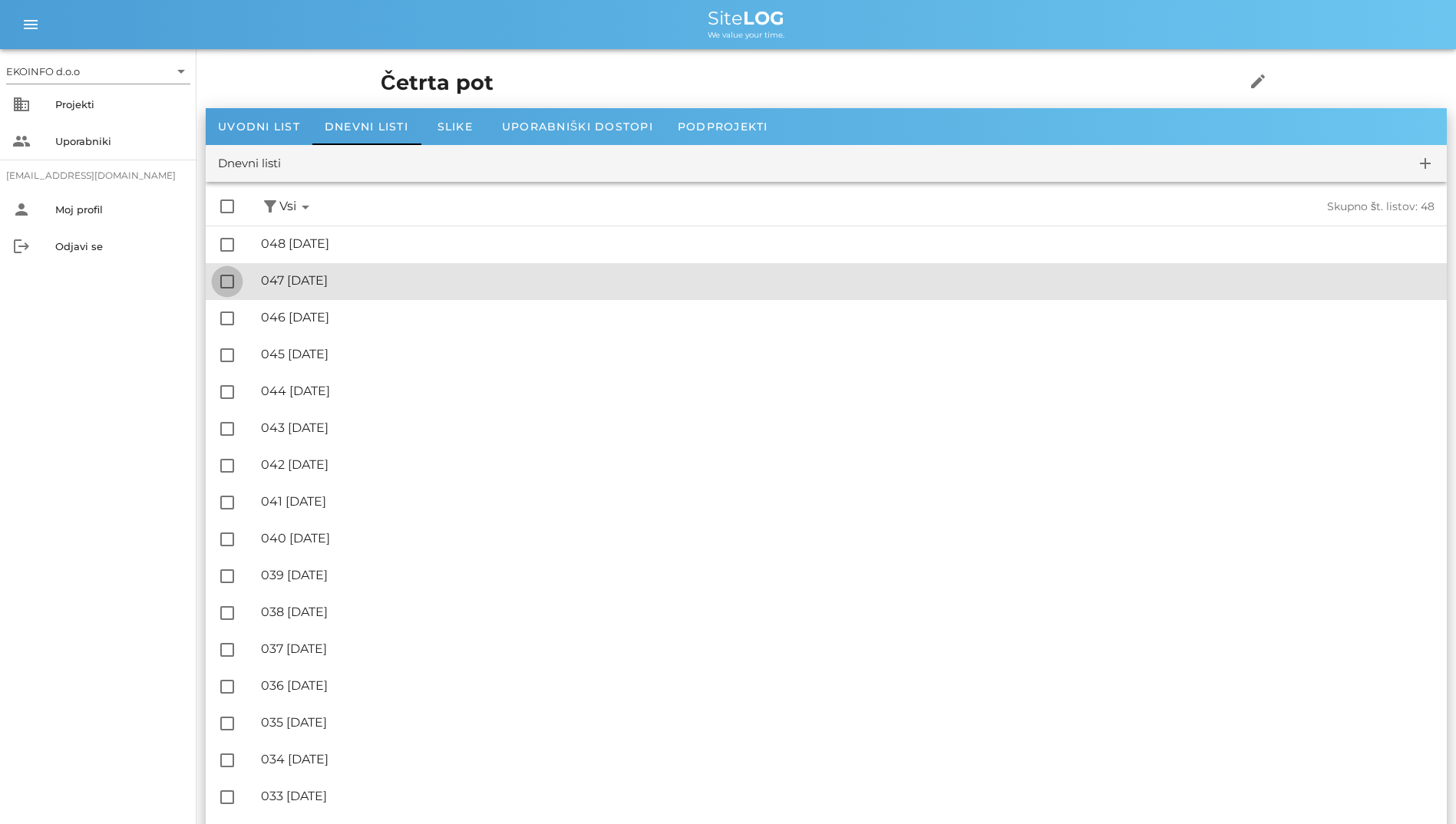
click at [228, 276] on div at bounding box center [227, 281] width 26 height 26
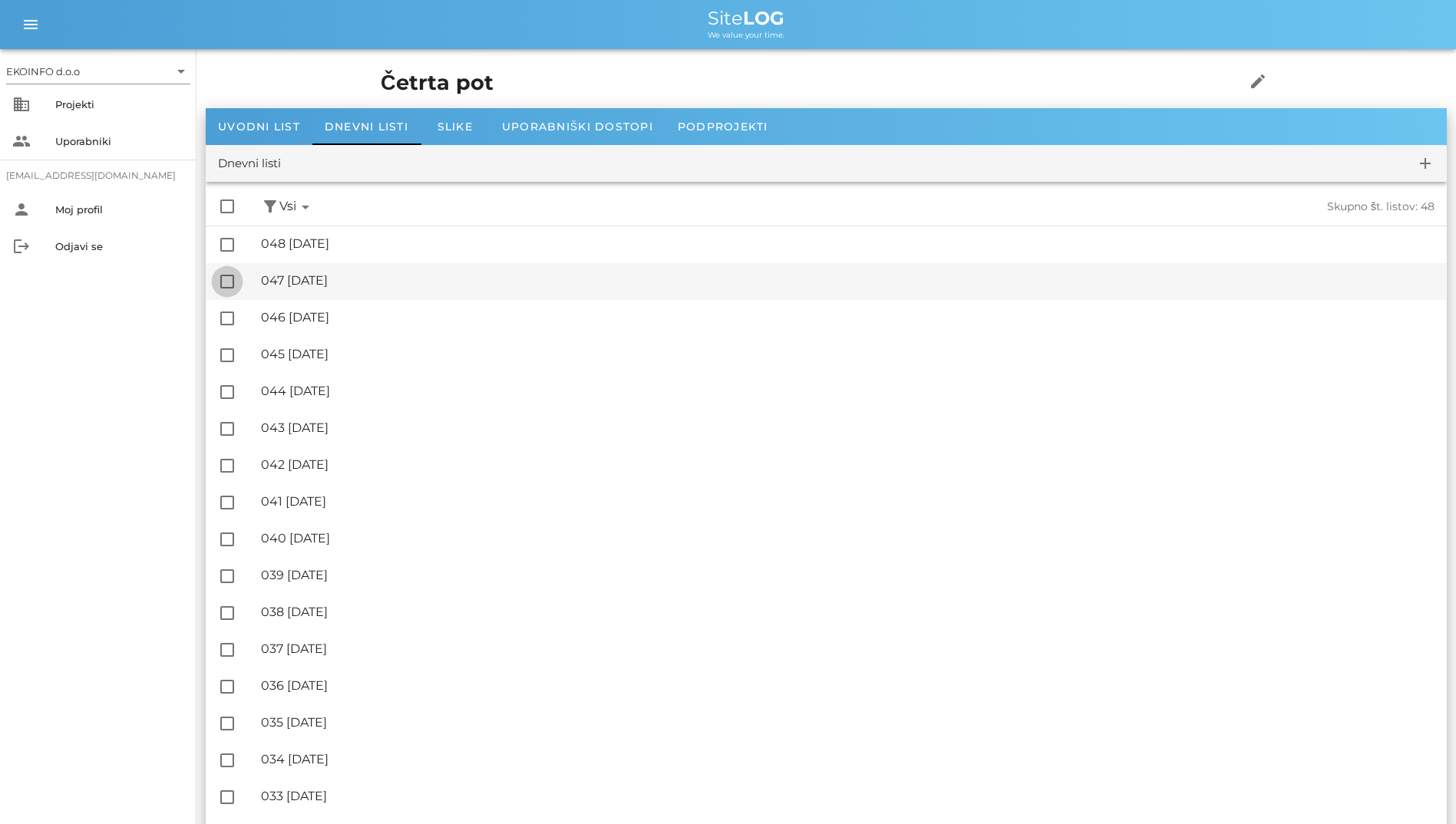
checkbox input "true"
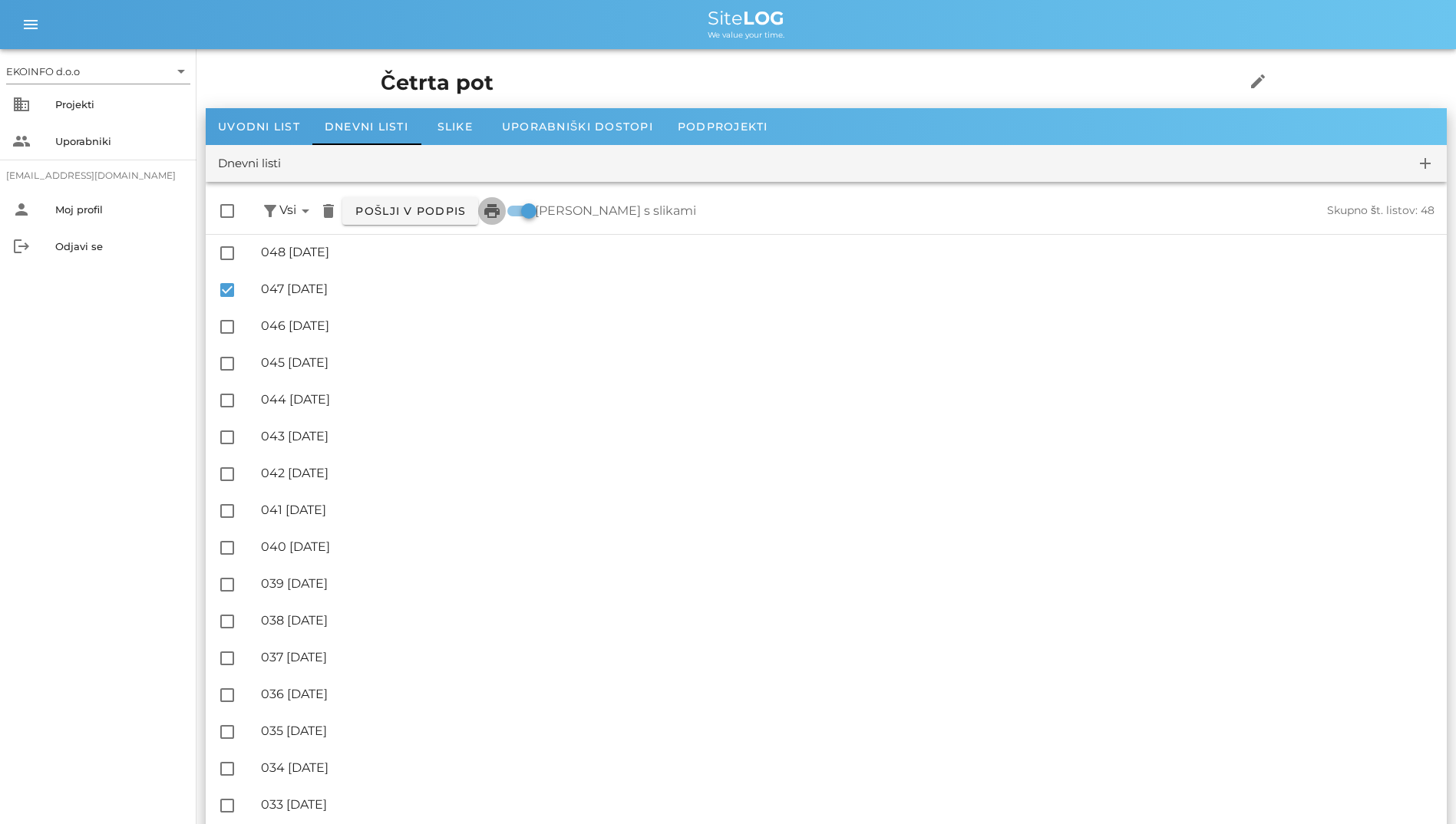
click at [488, 214] on icon "print" at bounding box center [492, 211] width 18 height 18
